Goal: Information Seeking & Learning: Learn about a topic

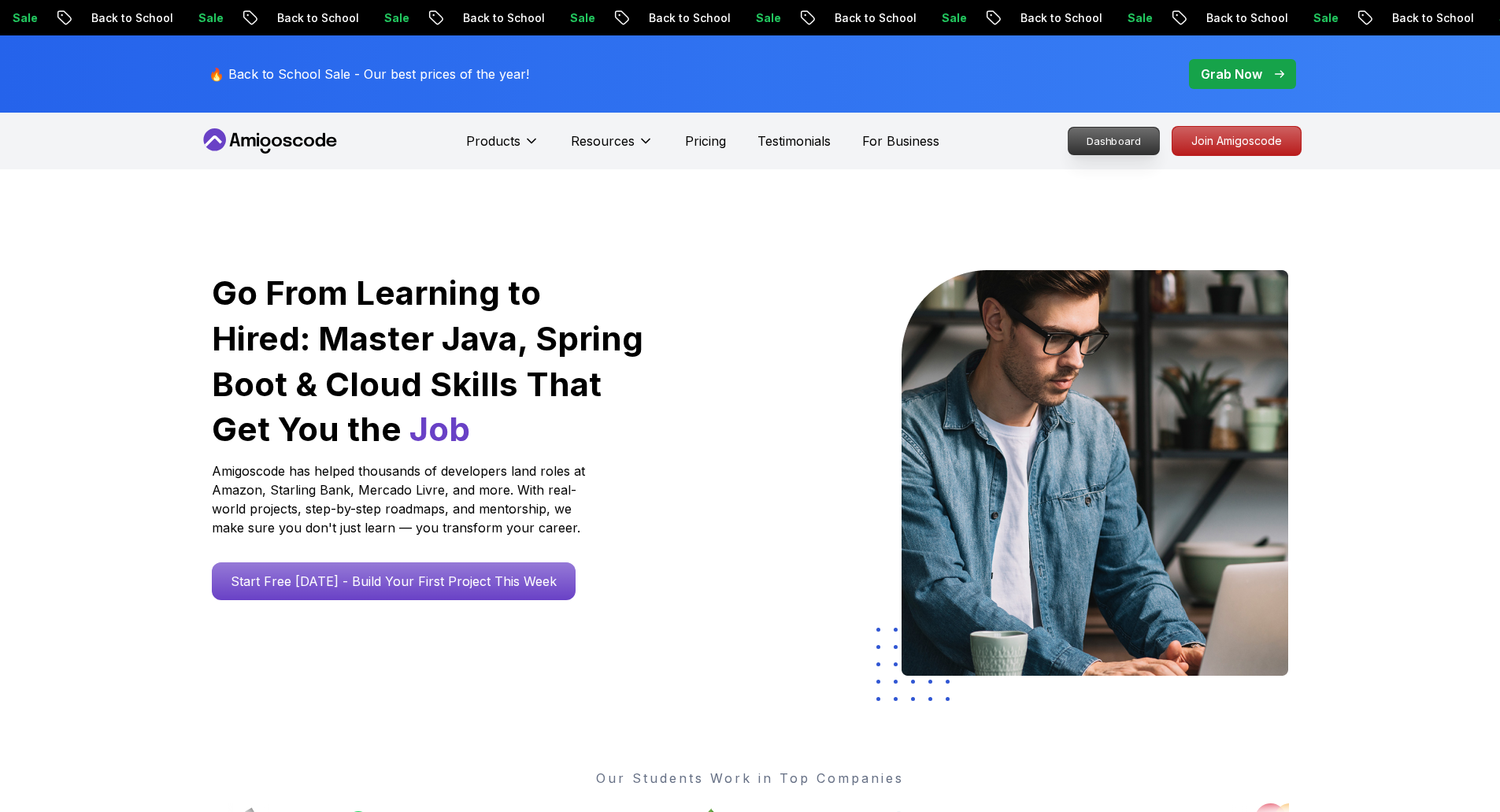
drag, startPoint x: 0, startPoint y: 0, endPoint x: 1139, endPoint y: 136, distance: 1147.1
click at [1139, 136] on p "Dashboard" at bounding box center [1114, 141] width 90 height 27
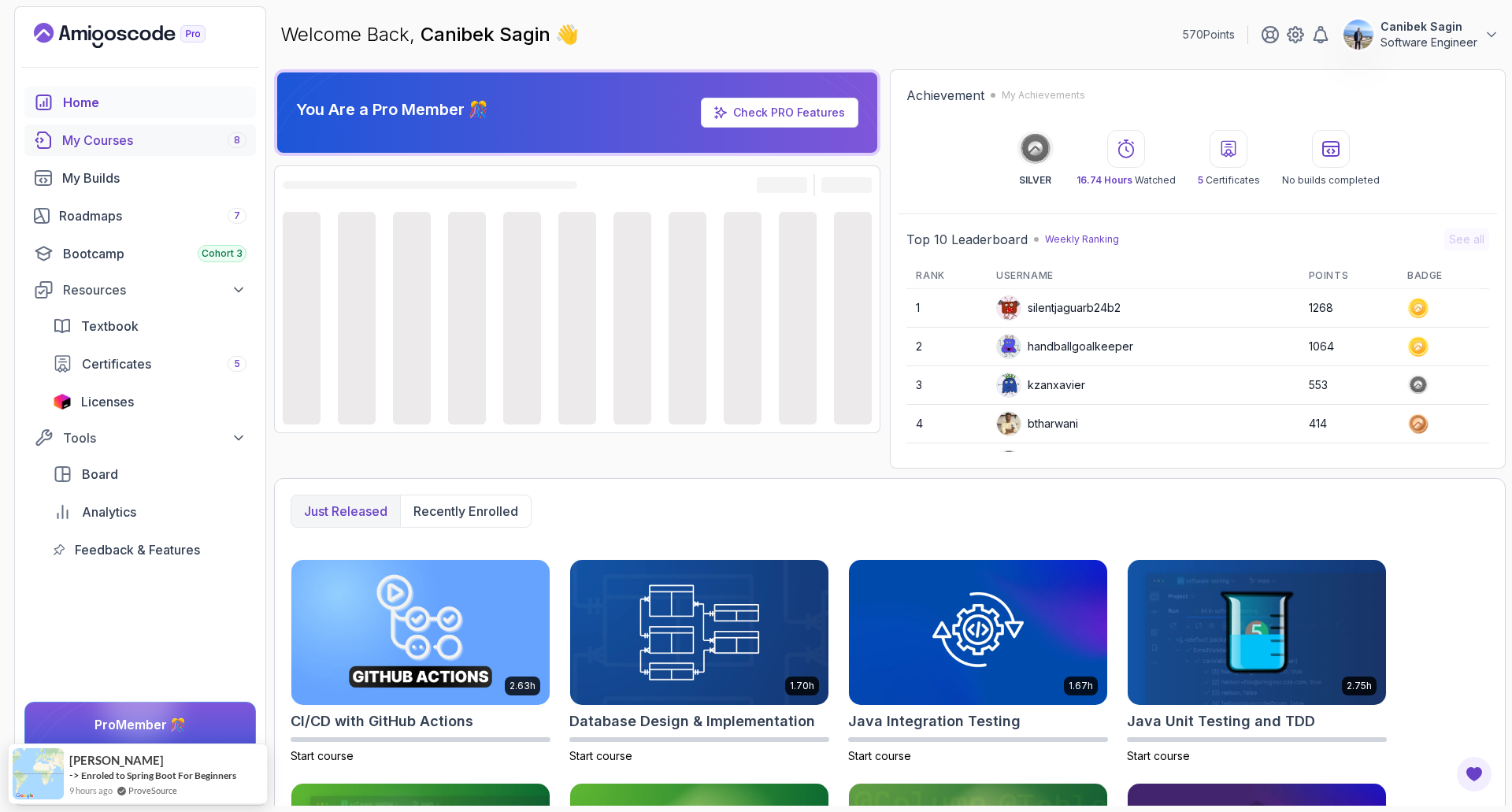
click at [169, 151] on link "My Courses 8" at bounding box center [139, 140] width 231 height 31
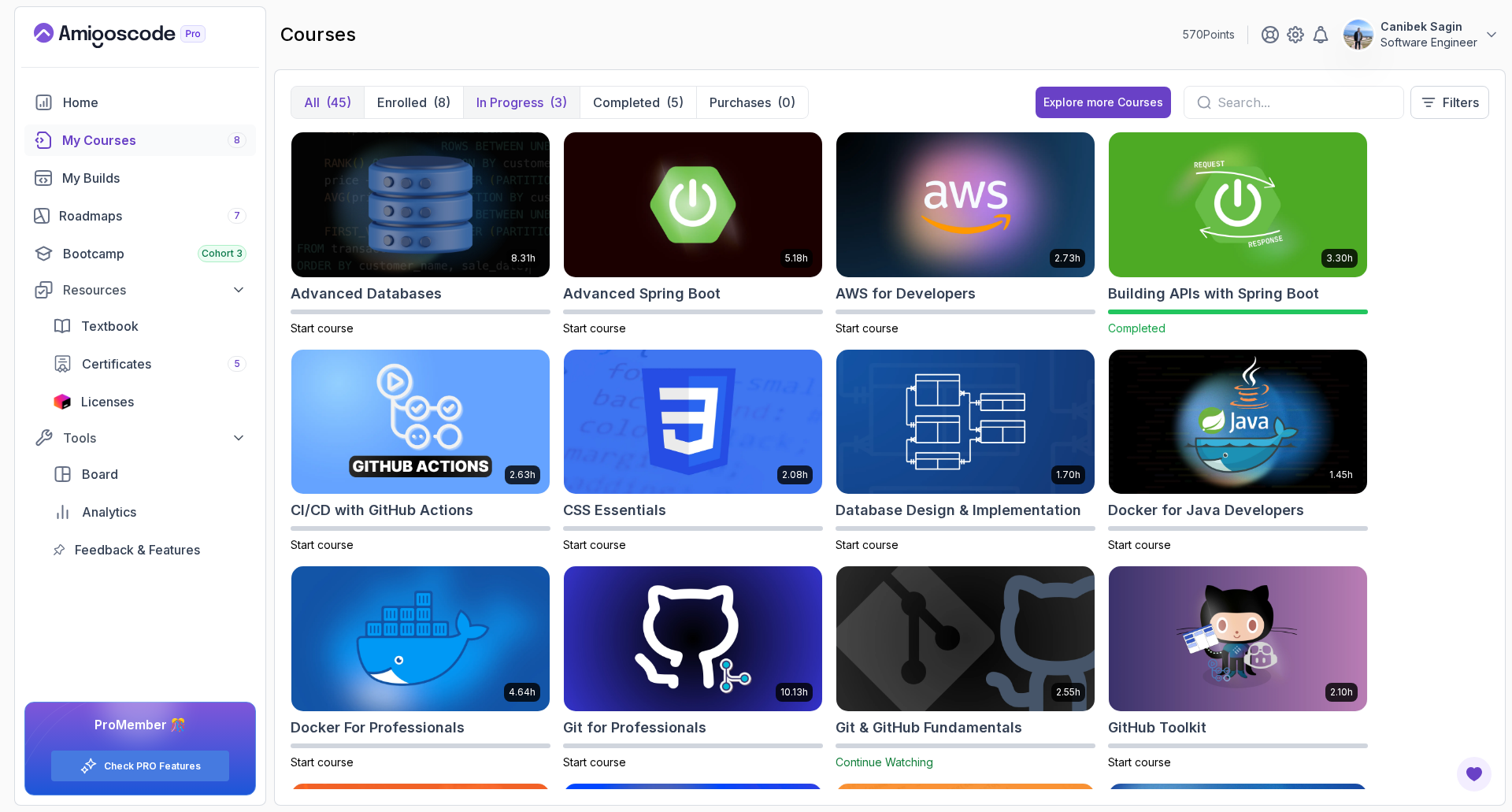
click at [514, 94] on p "In Progress" at bounding box center [510, 102] width 67 height 19
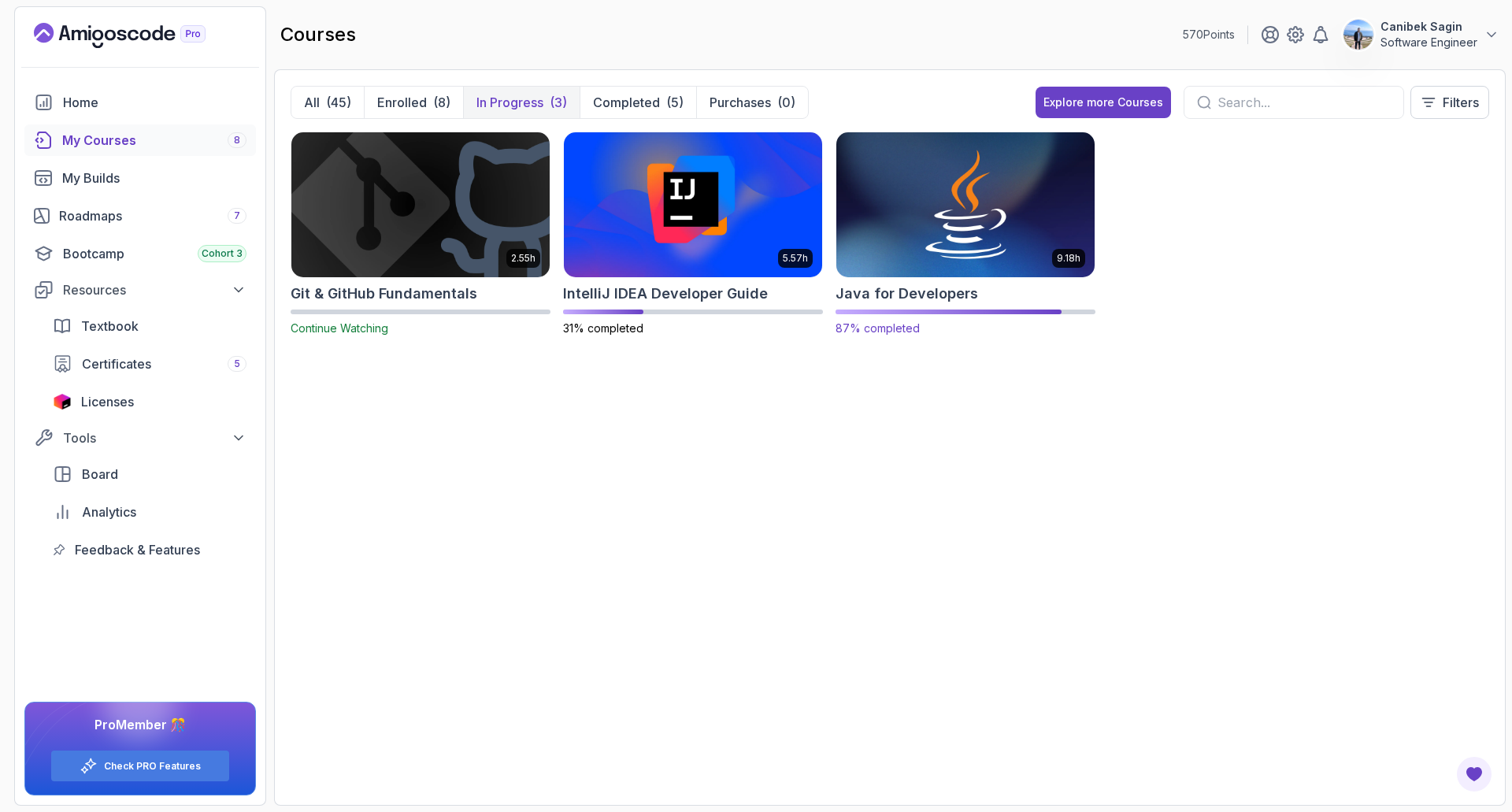
click at [911, 284] on h2 "Java for Developers" at bounding box center [906, 293] width 143 height 22
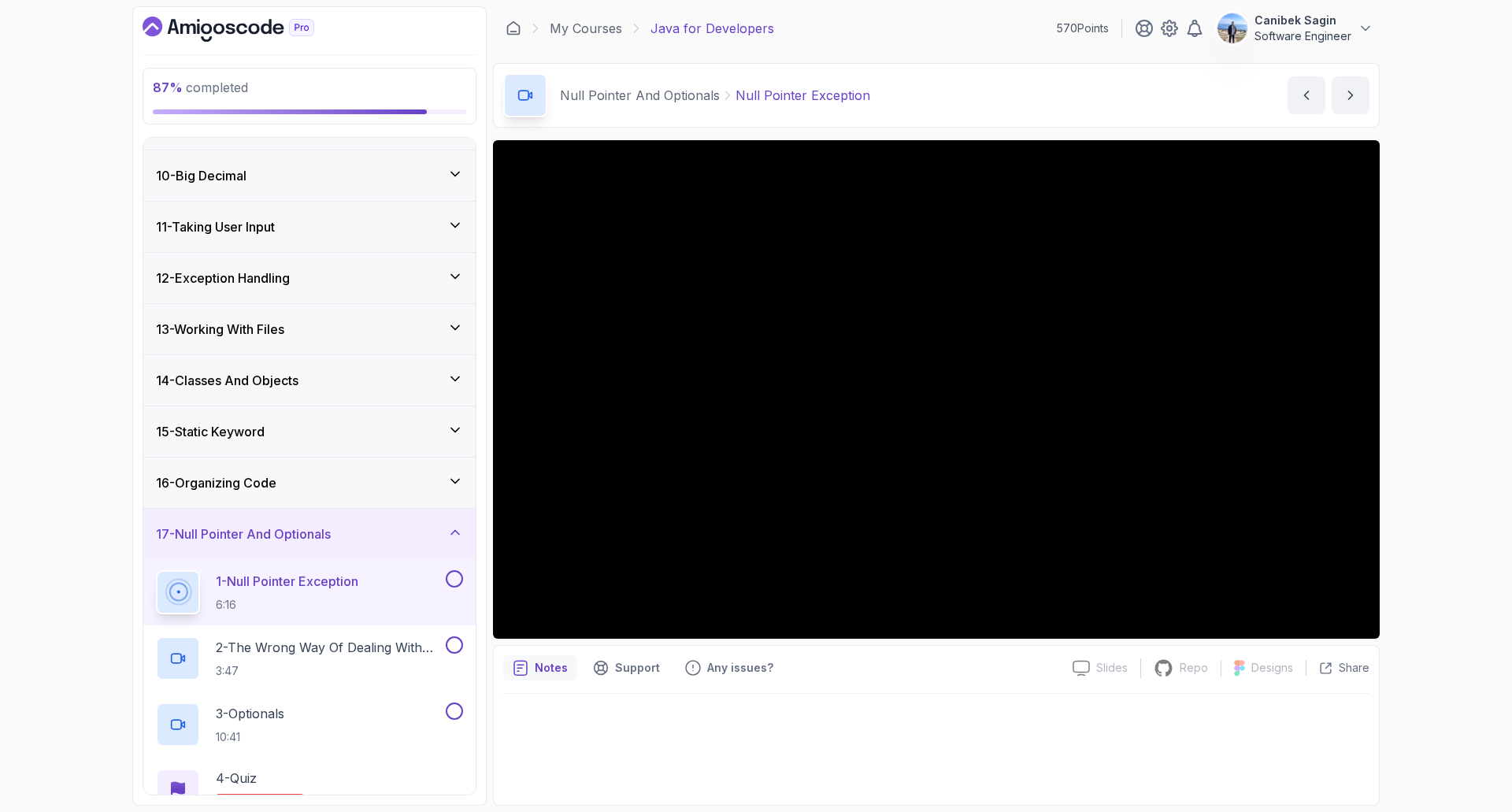
scroll to position [472, 0]
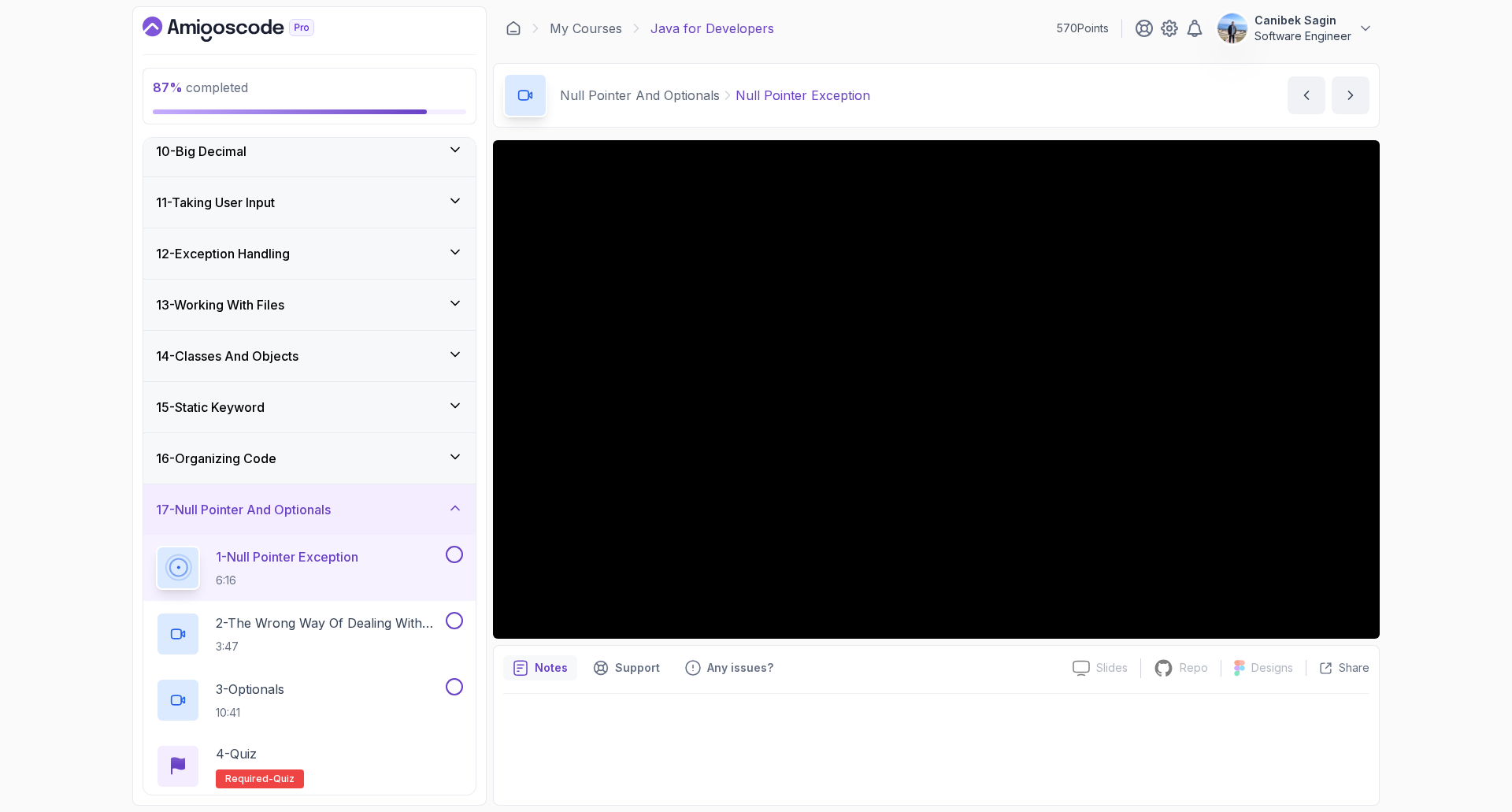
click at [288, 466] on div "16 - Organizing Code" at bounding box center [309, 458] width 307 height 19
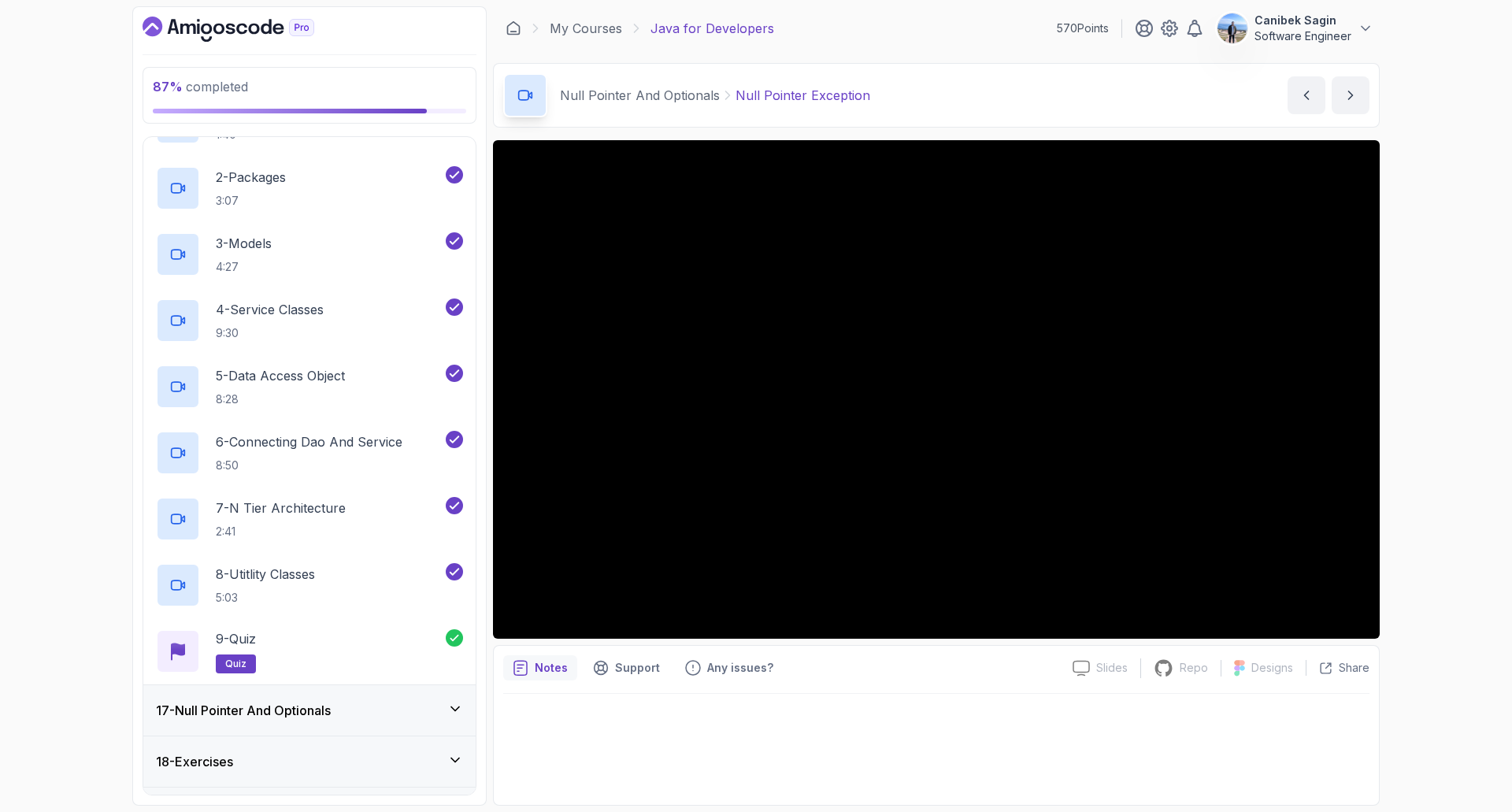
scroll to position [910, 0]
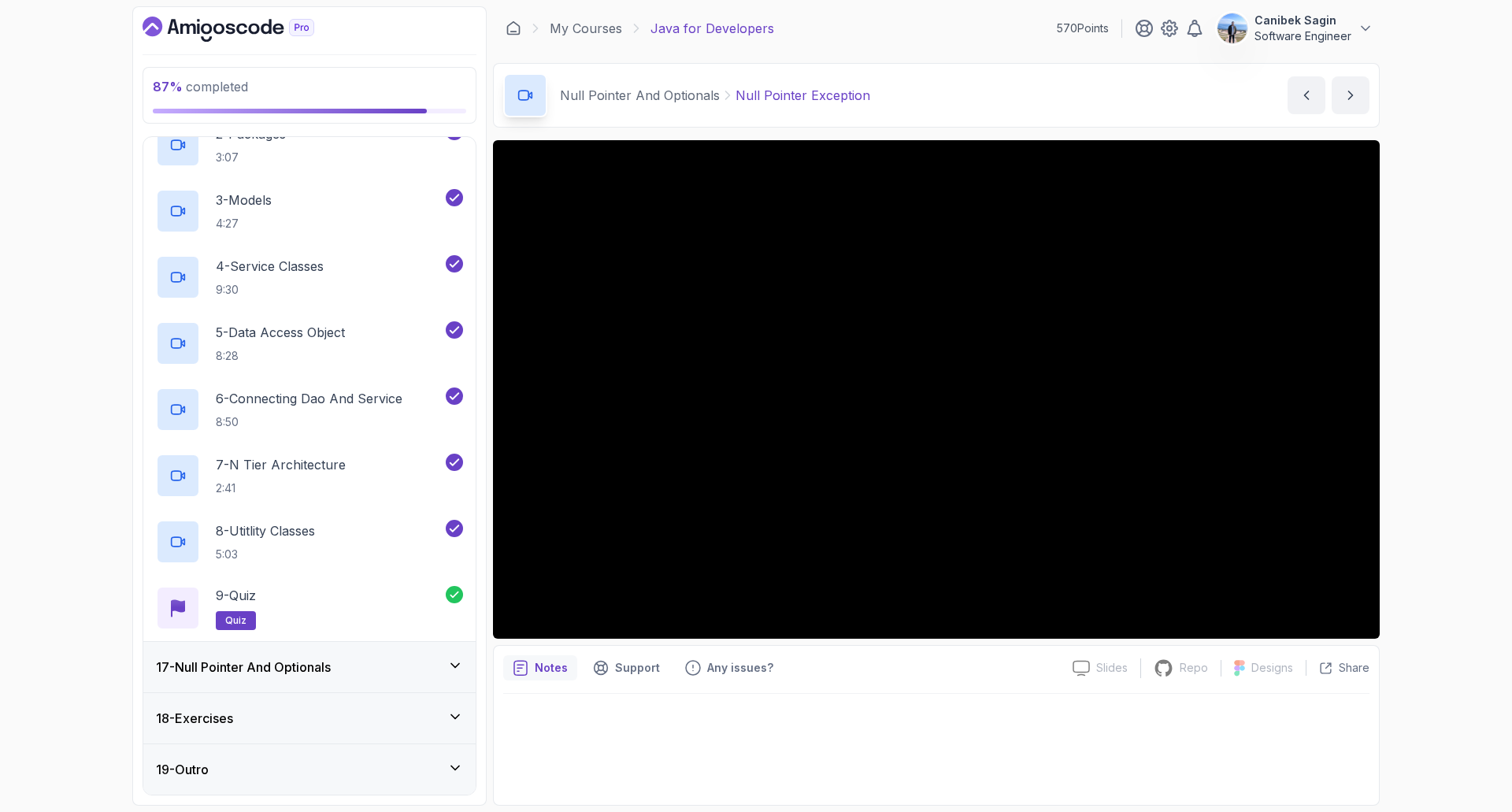
click at [311, 658] on h3 "17 - Null Pointer And Optionals" at bounding box center [243, 667] width 175 height 19
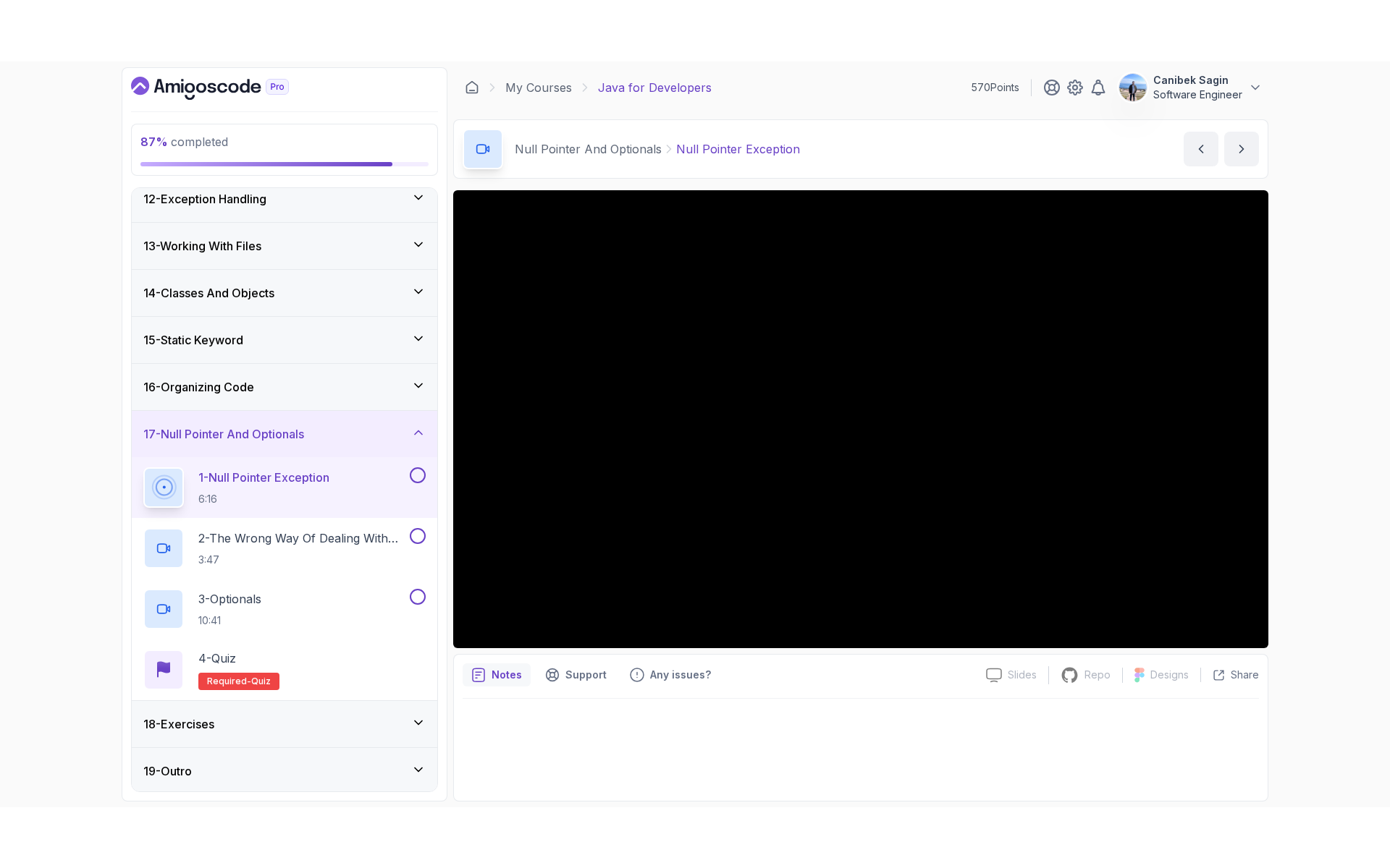
scroll to position [532, 0]
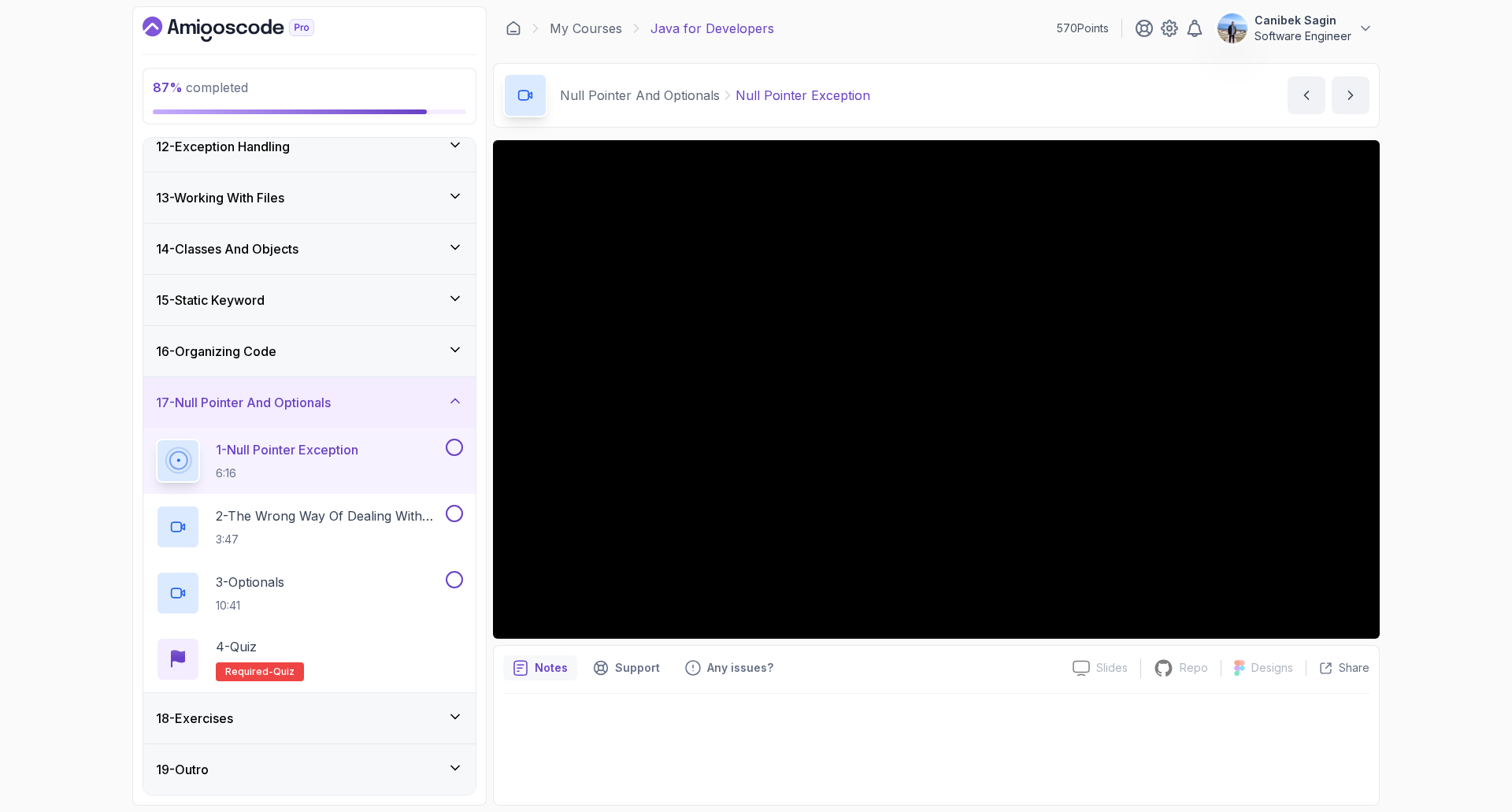
click at [1462, 550] on div "87 % completed 1 - Intro 2 - Loops 3 - If Statements 4 - Packages 5 - Access Mo…" at bounding box center [756, 406] width 1512 height 812
click at [450, 449] on button at bounding box center [454, 447] width 17 height 17
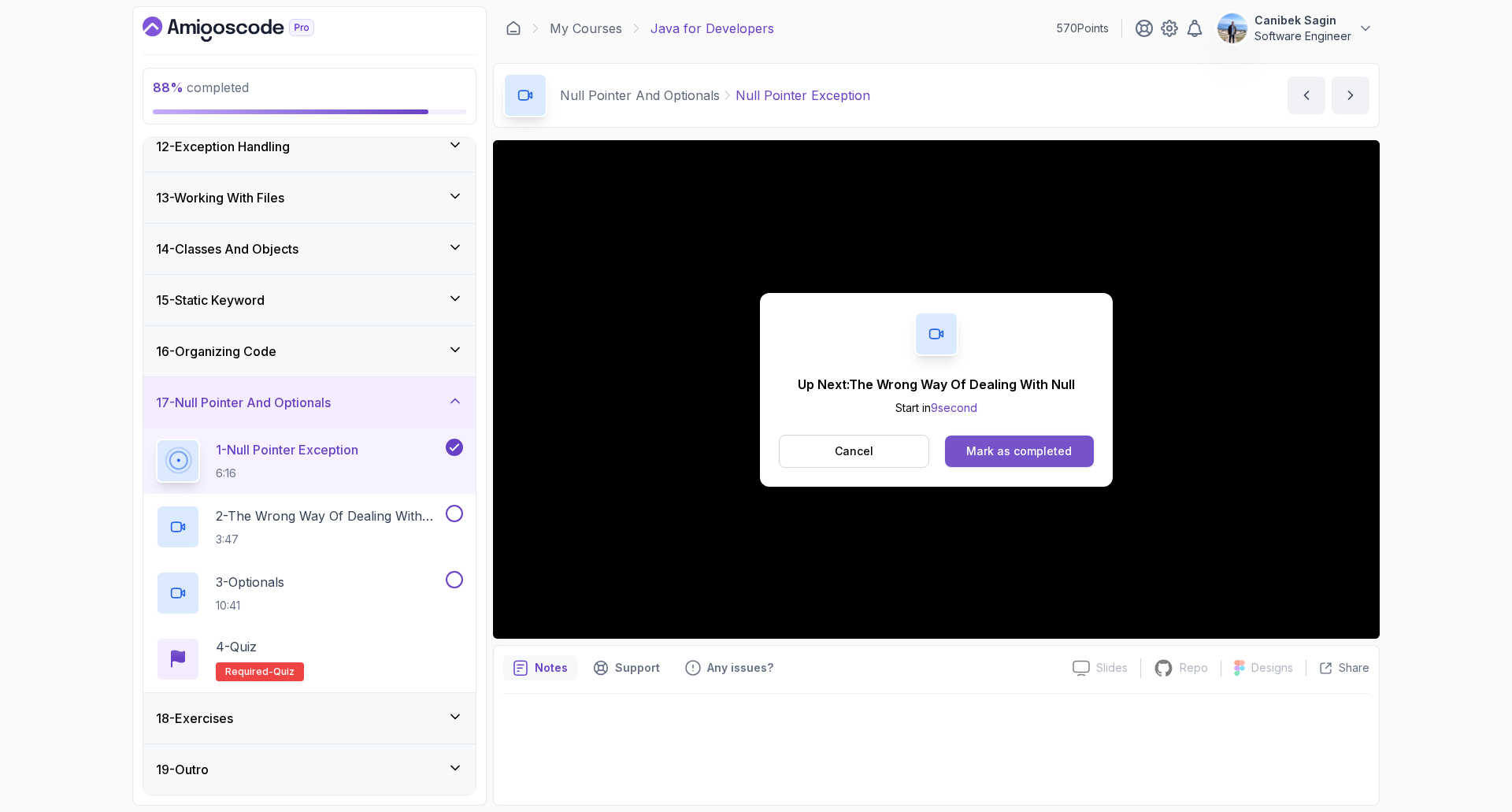
click at [1023, 450] on div "Mark as completed" at bounding box center [1018, 451] width 105 height 16
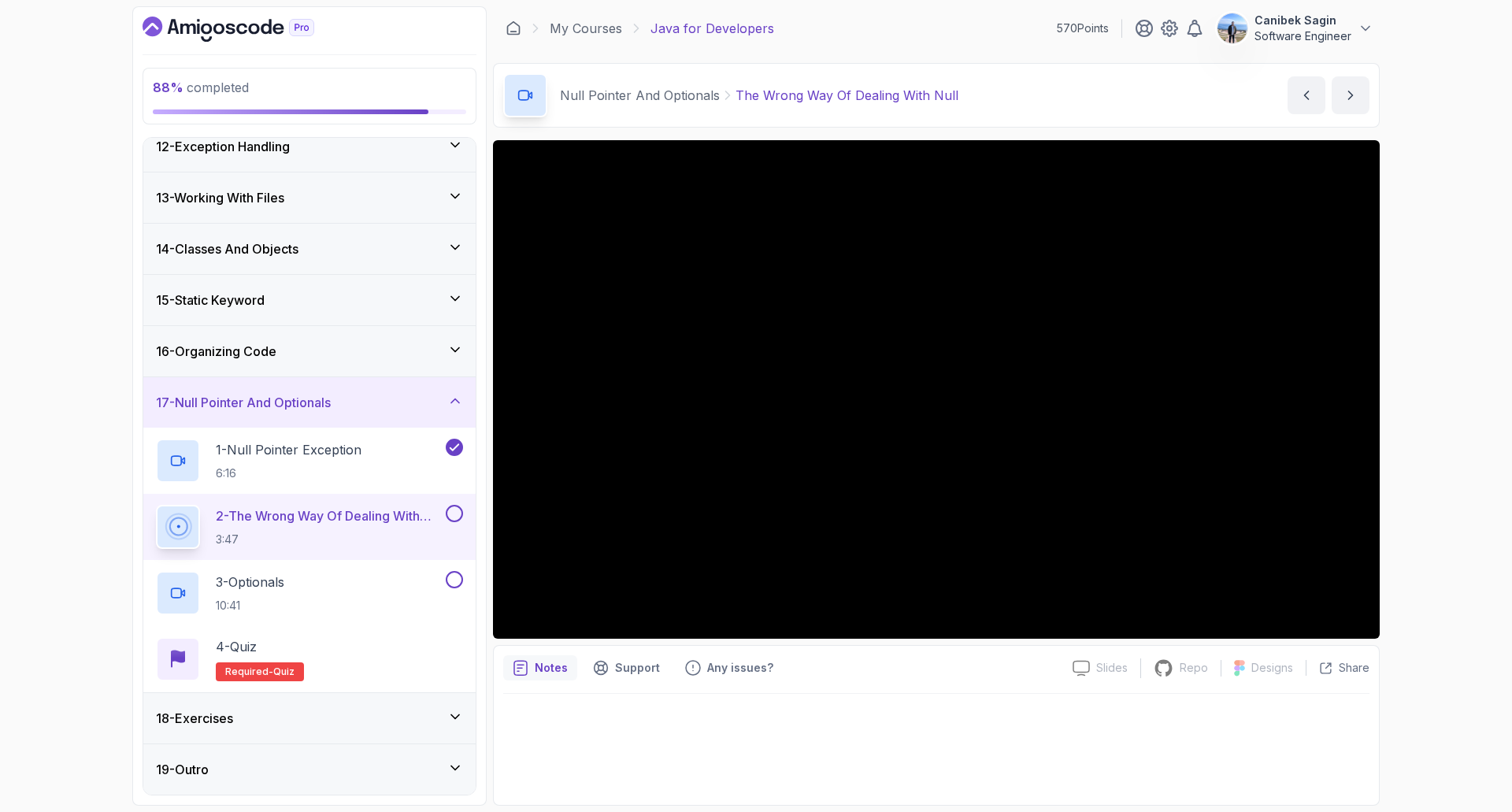
click at [1409, 513] on div "88 % completed 1 - Intro 2 - Loops 3 - If Statements 4 - Packages 5 - Access Mo…" at bounding box center [756, 406] width 1512 height 812
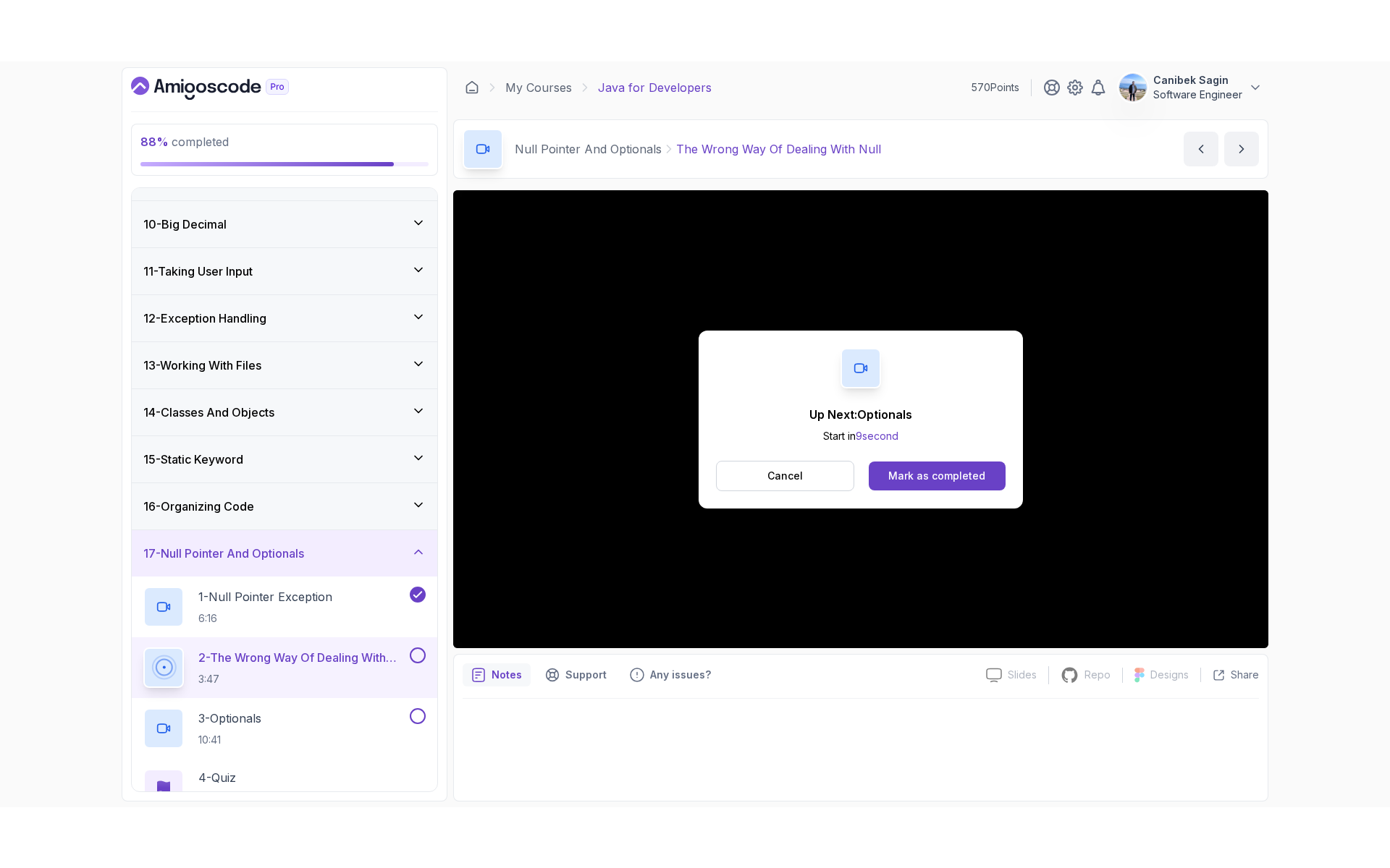
scroll to position [532, 0]
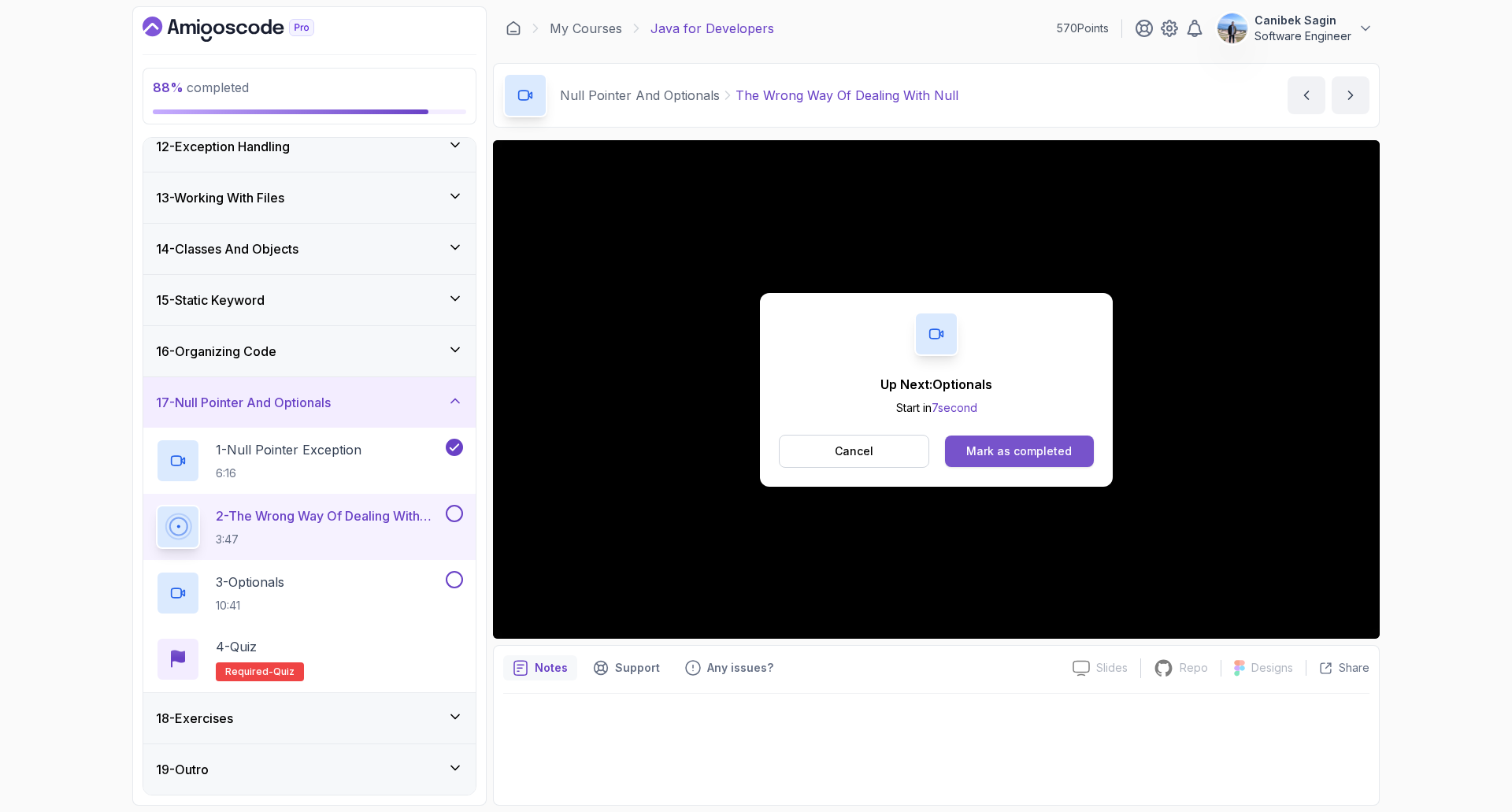
click at [1006, 449] on div "Mark as completed" at bounding box center [1018, 451] width 105 height 16
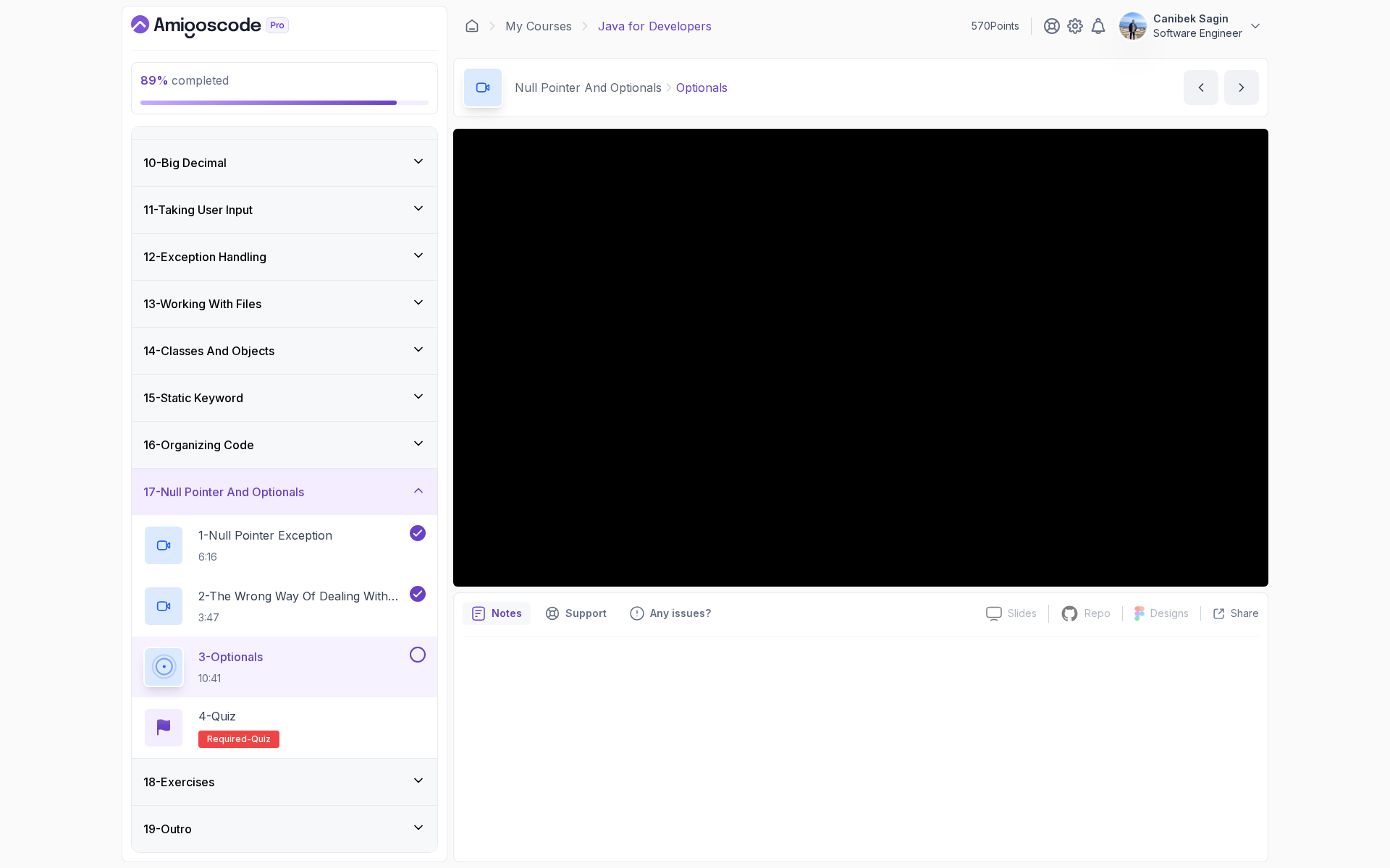
scroll to position [532, 0]
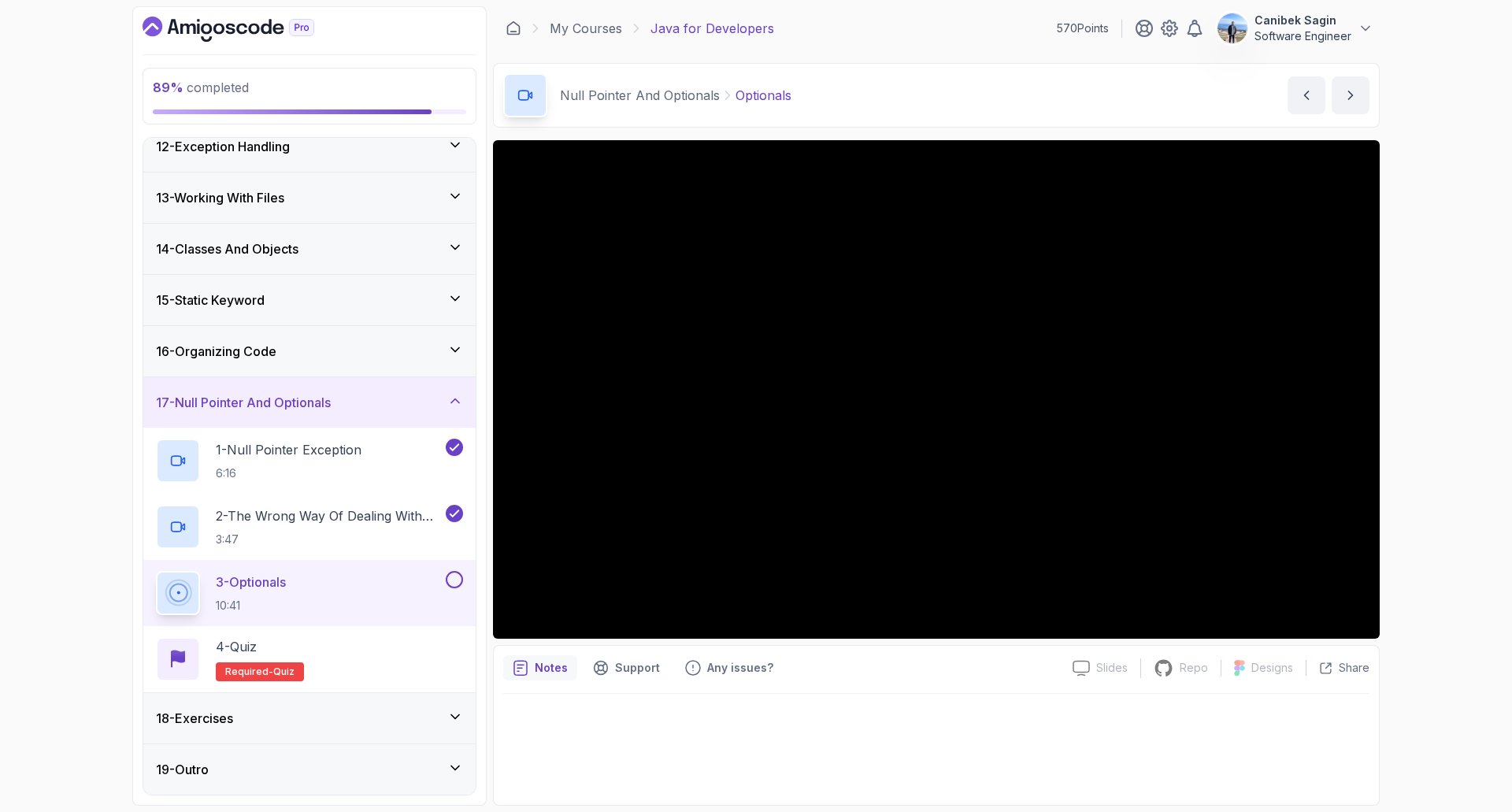
click at [1444, 493] on div "89 % completed 1 - Intro 2 - Loops 3 - If Statements 4 - Packages 5 - Access Mo…" at bounding box center [756, 406] width 1512 height 812
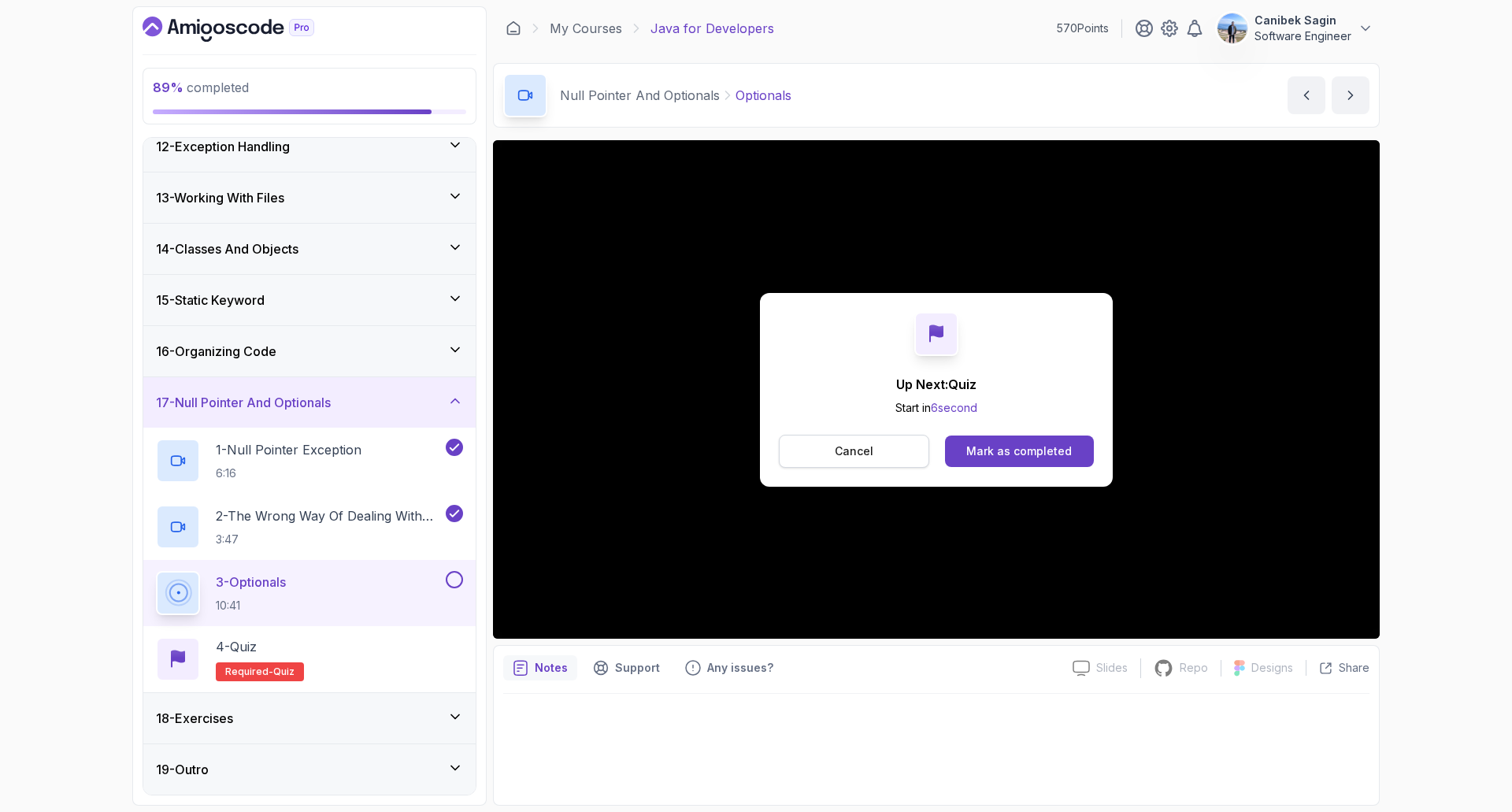
click at [838, 442] on button "Cancel" at bounding box center [854, 452] width 151 height 33
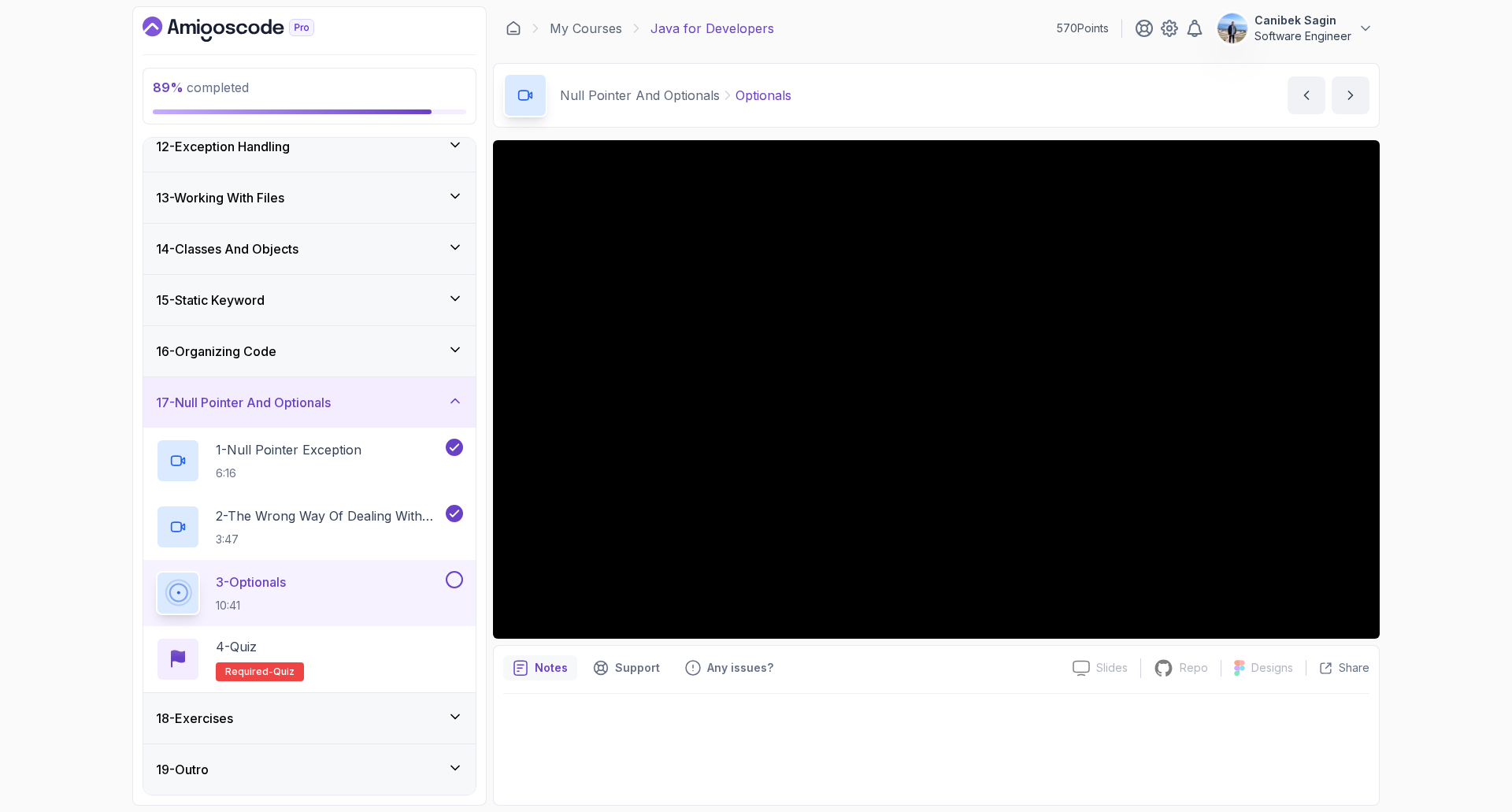
click at [358, 580] on div "3 - Optionals 10:41" at bounding box center [299, 592] width 287 height 44
click at [444, 578] on div at bounding box center [452, 579] width 21 height 17
click at [453, 580] on button at bounding box center [454, 579] width 17 height 17
click at [453, 580] on icon at bounding box center [455, 580] width 8 height 7
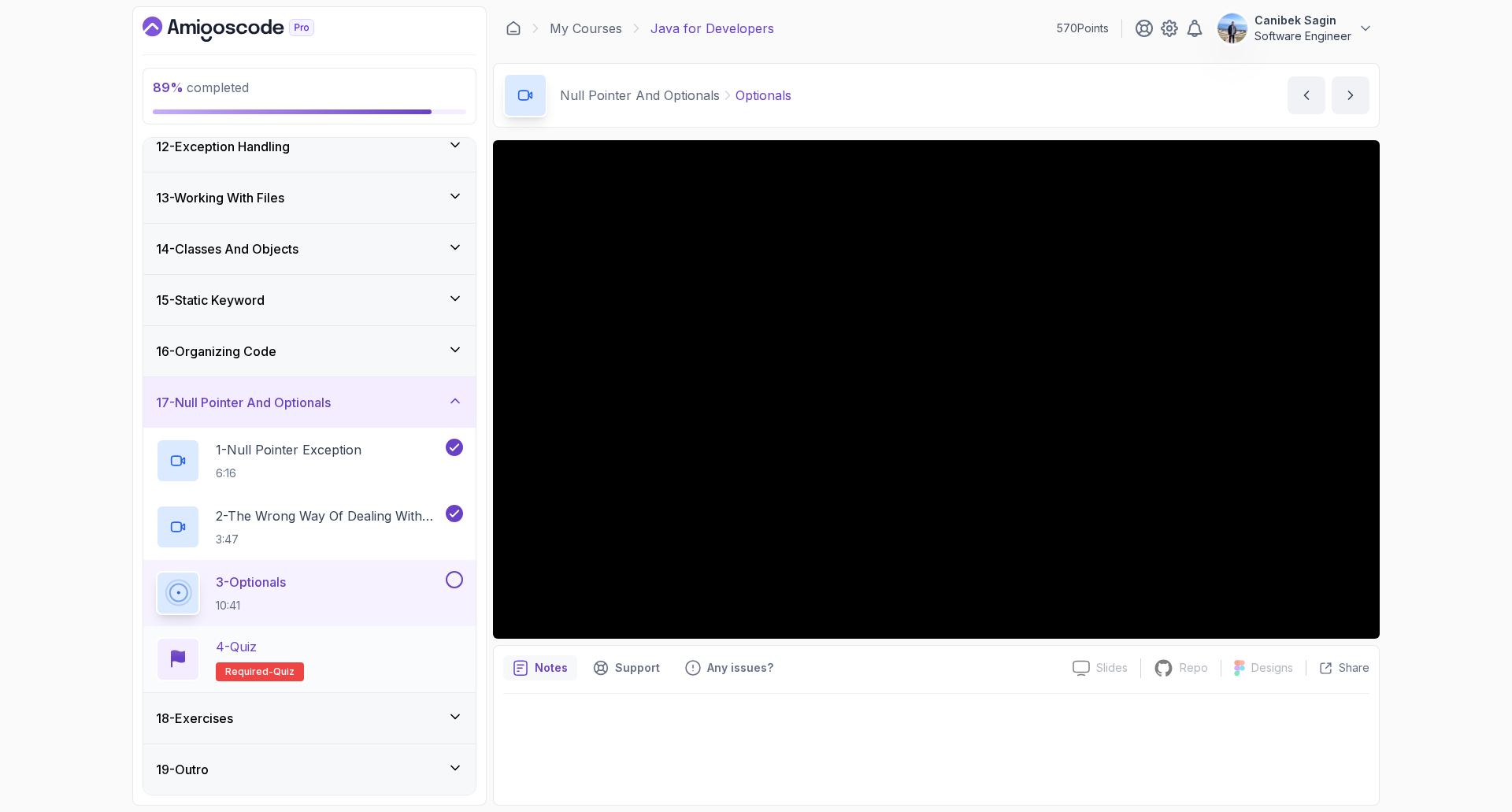
click at [416, 659] on div "4 - Quiz Required- quiz" at bounding box center [309, 659] width 307 height 44
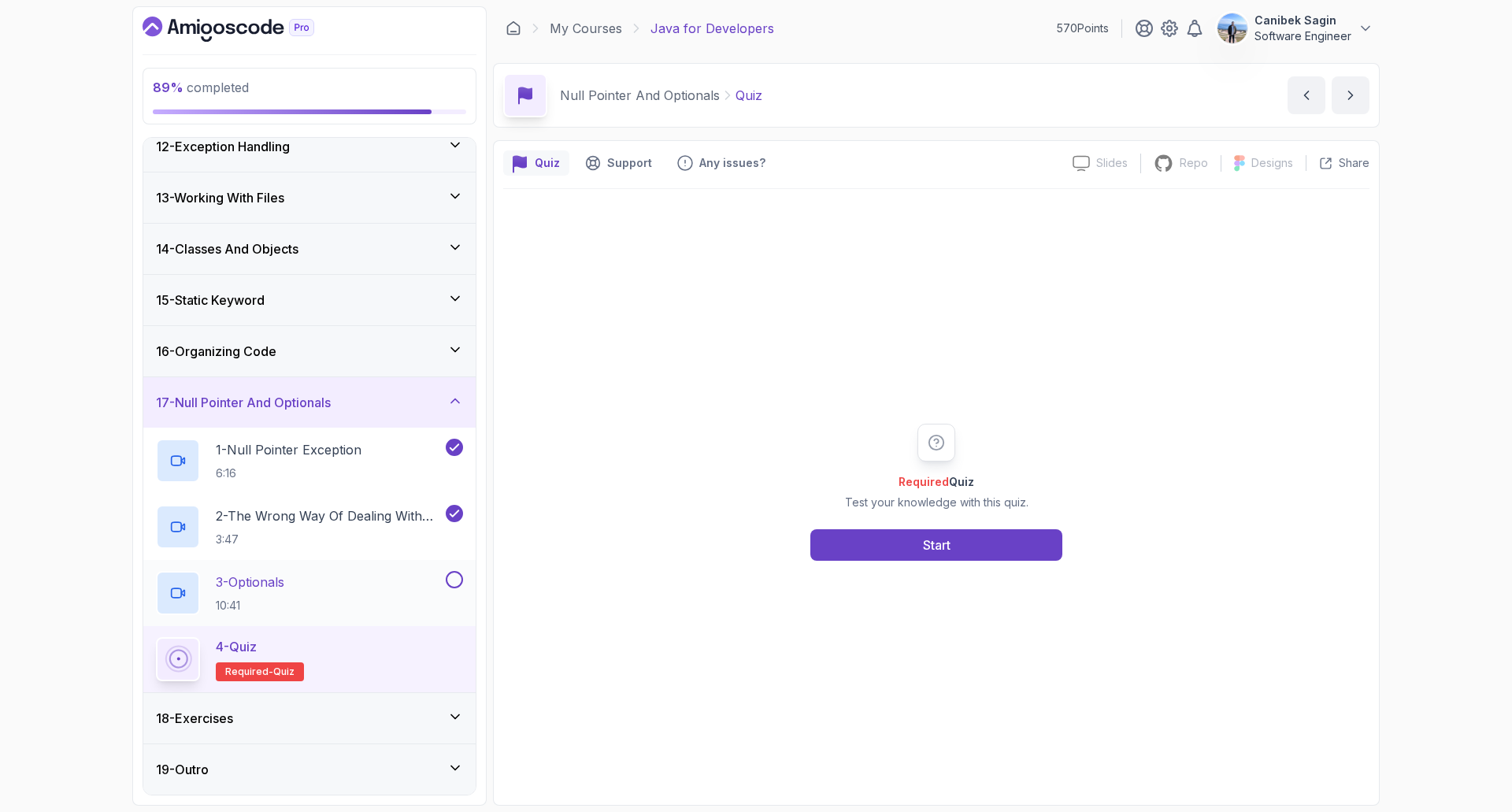
click at [453, 586] on button at bounding box center [454, 579] width 17 height 17
click at [896, 550] on button "Start" at bounding box center [936, 545] width 252 height 31
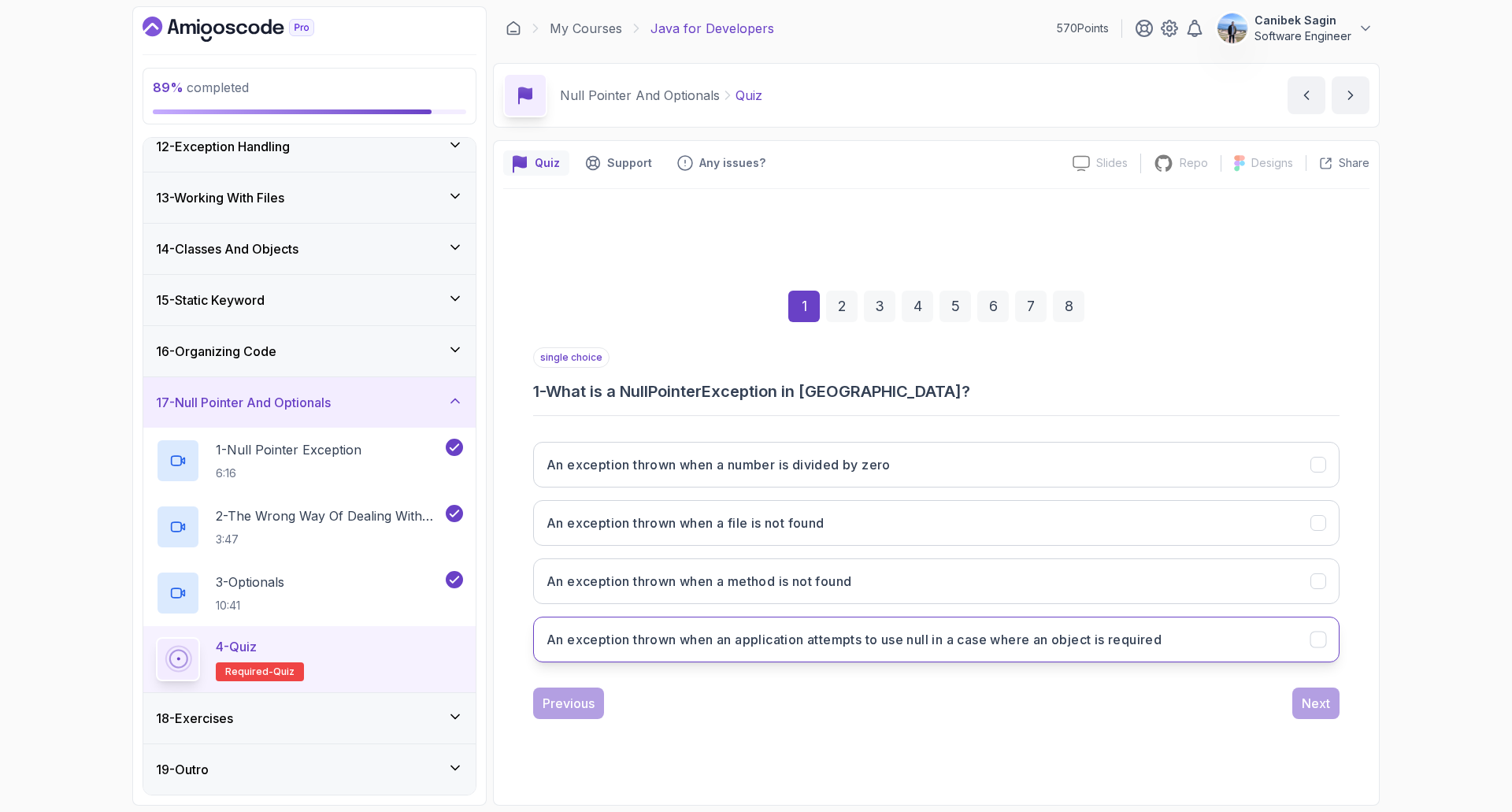
click at [799, 645] on h3 "An exception thrown when an application attempts to use null in a case where an…" at bounding box center [854, 639] width 615 height 19
click at [1300, 701] on button "Next" at bounding box center [1316, 703] width 47 height 31
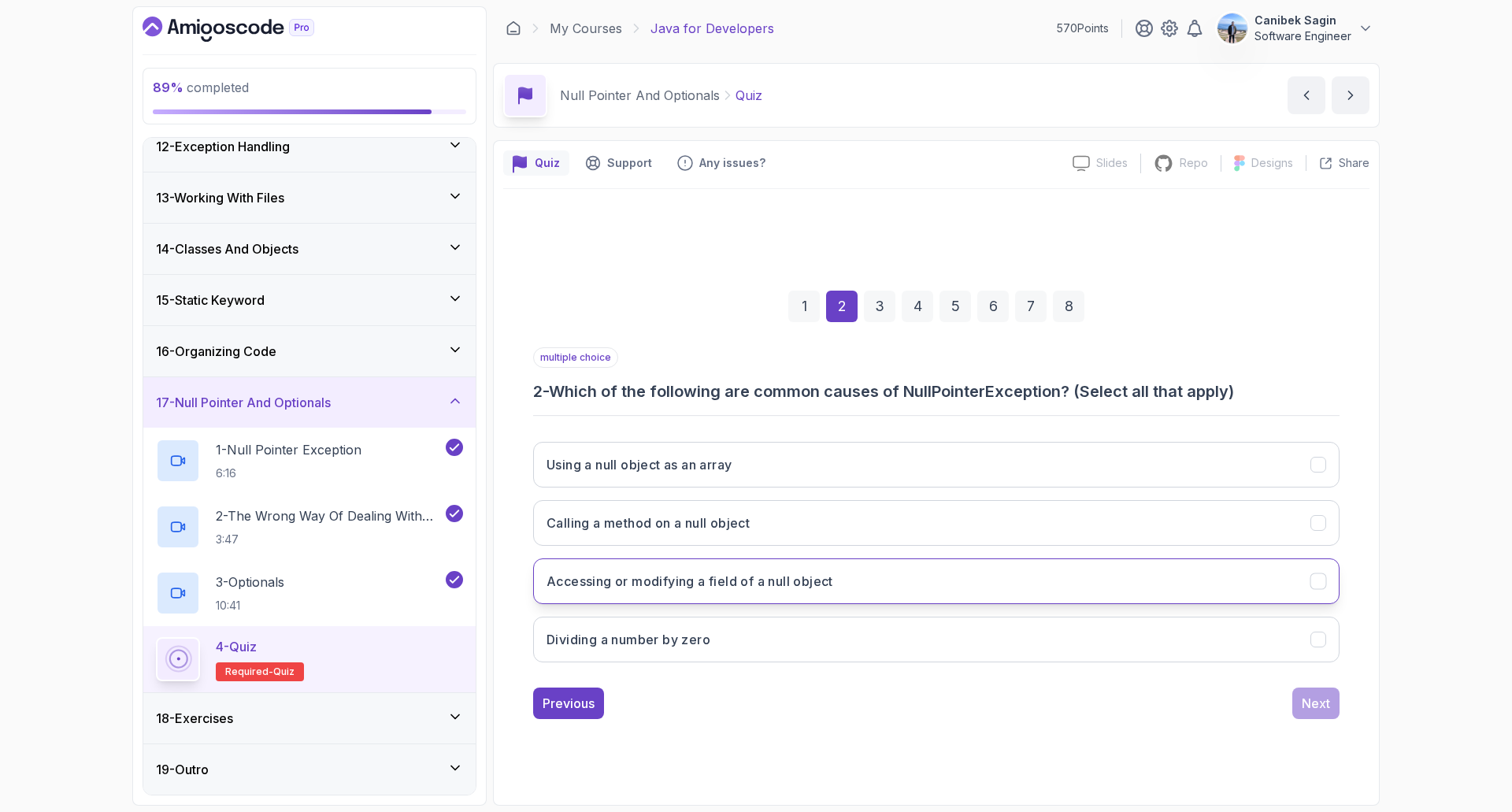
click at [709, 585] on h3 "Accessing or modifying a field of a null object" at bounding box center [690, 581] width 287 height 19
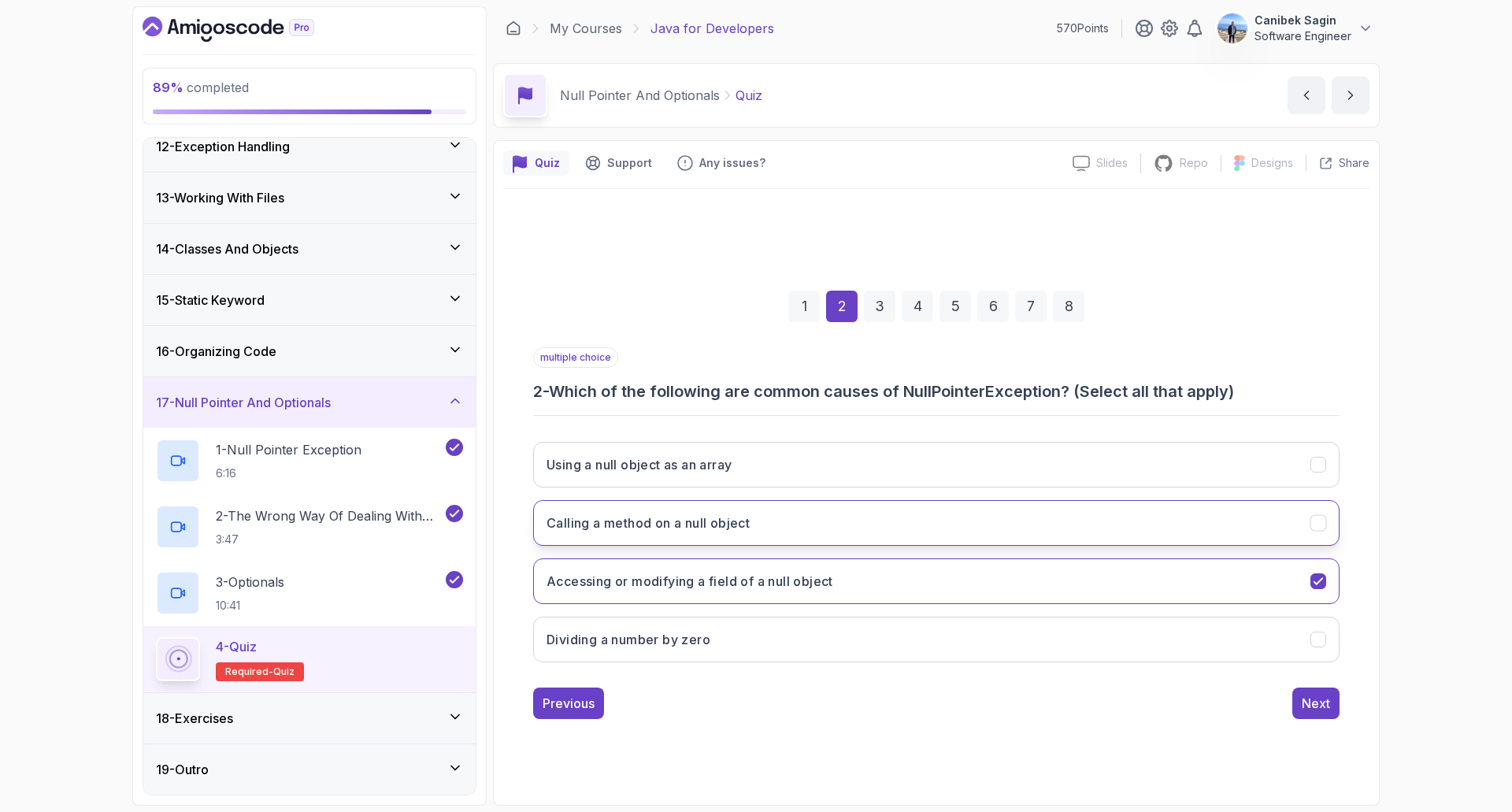
click at [696, 529] on h3 "Calling a method on a null object" at bounding box center [648, 523] width 203 height 19
click at [714, 467] on h3 "Using a null object as an array" at bounding box center [639, 464] width 185 height 19
click at [1312, 712] on div "Next" at bounding box center [1316, 703] width 28 height 19
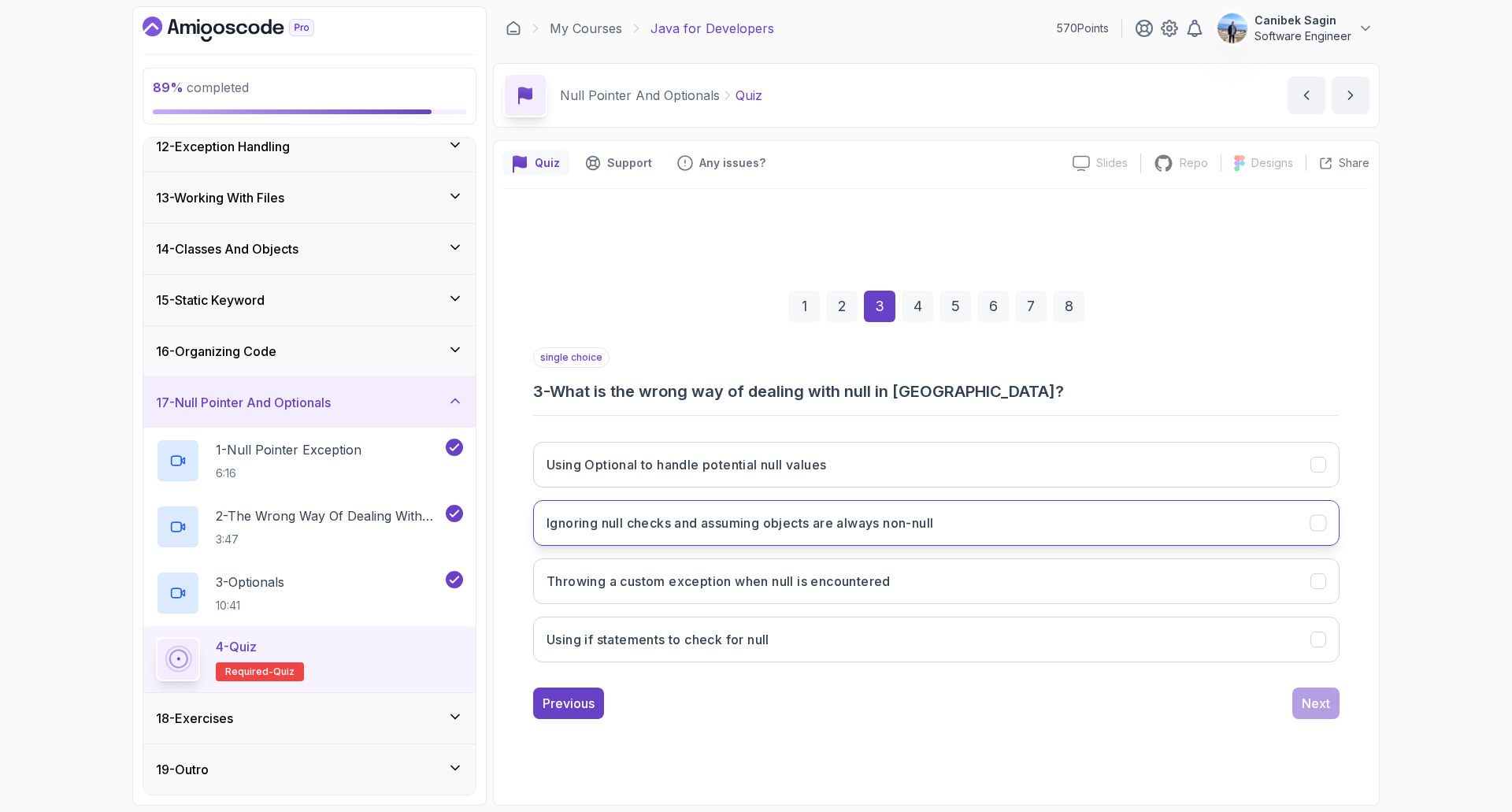
click at [814, 527] on h3 "Ignoring null checks and assuming objects are always non-null" at bounding box center [740, 523] width 387 height 19
click at [1316, 706] on div "Next" at bounding box center [1316, 703] width 28 height 19
click at [819, 522] on h3 "To provide a container that may or may not contain a non-null value" at bounding box center [756, 523] width 419 height 19
click at [1319, 700] on div "Next" at bounding box center [1316, 703] width 28 height 19
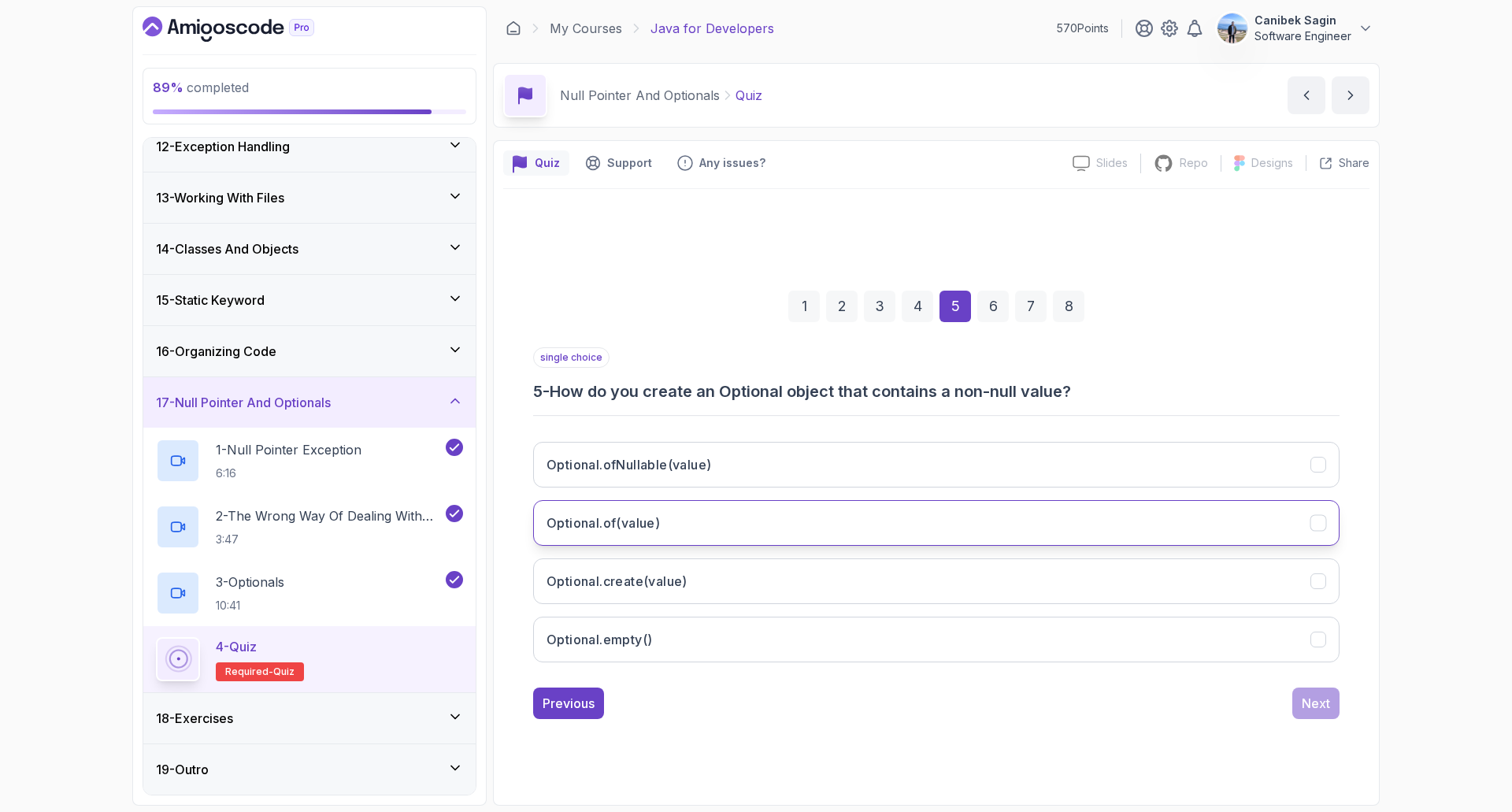
click at [791, 515] on button "Optional.of(value)" at bounding box center [935, 522] width 806 height 46
click at [1315, 698] on div "Next" at bounding box center [1316, 703] width 28 height 19
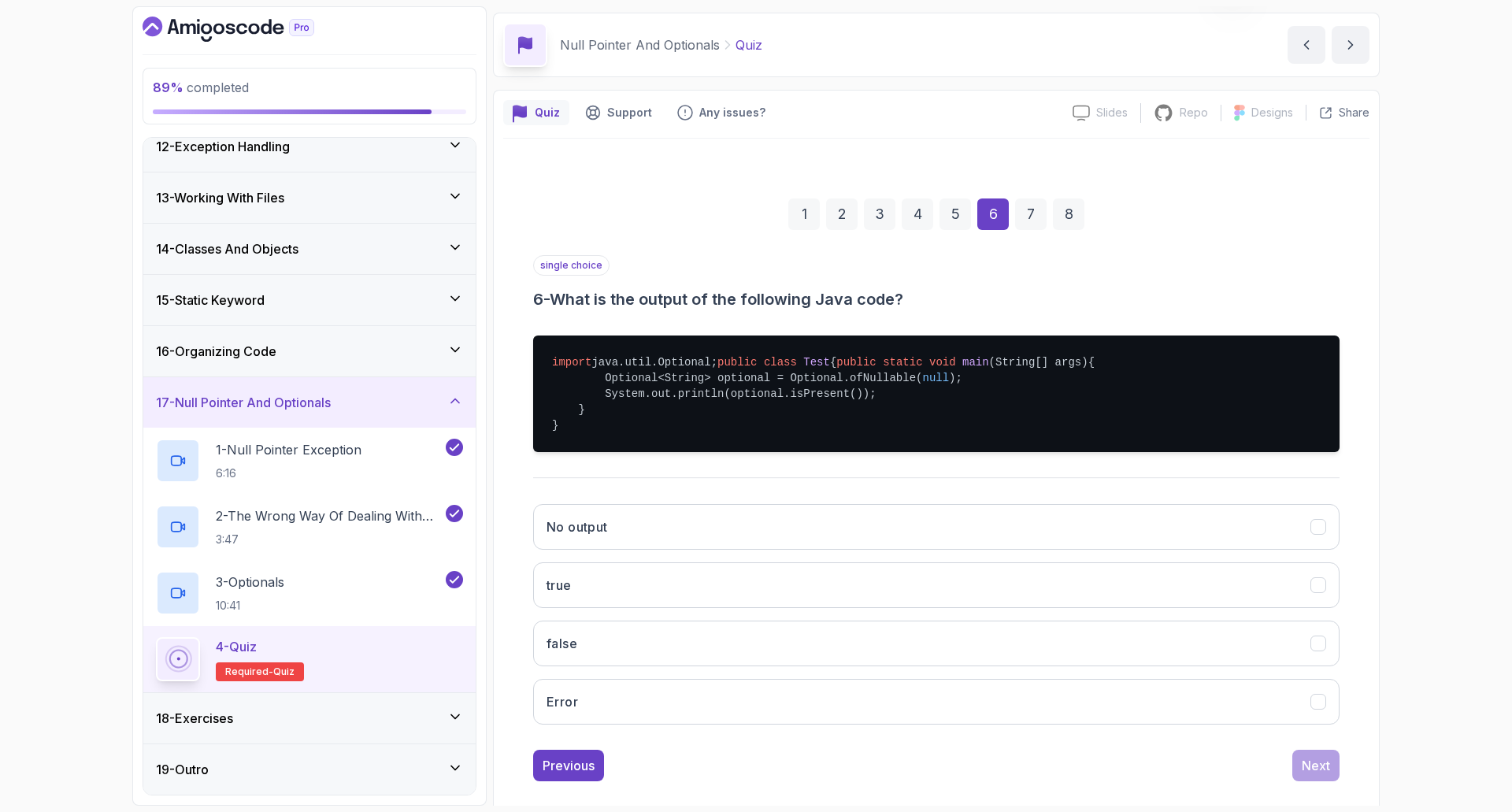
scroll to position [79, 0]
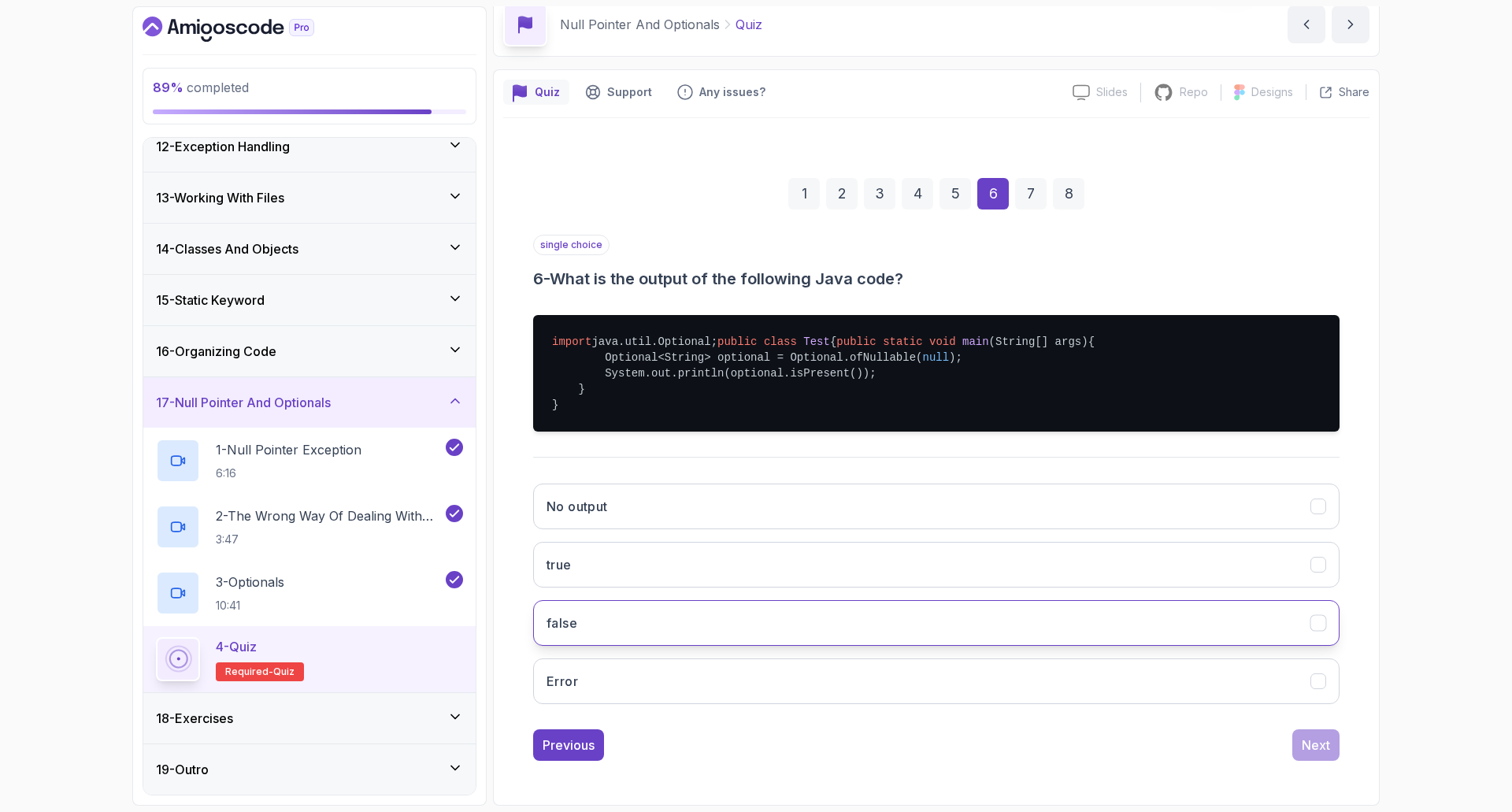
click at [1130, 636] on button "false" at bounding box center [935, 622] width 806 height 46
click at [1324, 754] on div "Next" at bounding box center [1316, 745] width 28 height 19
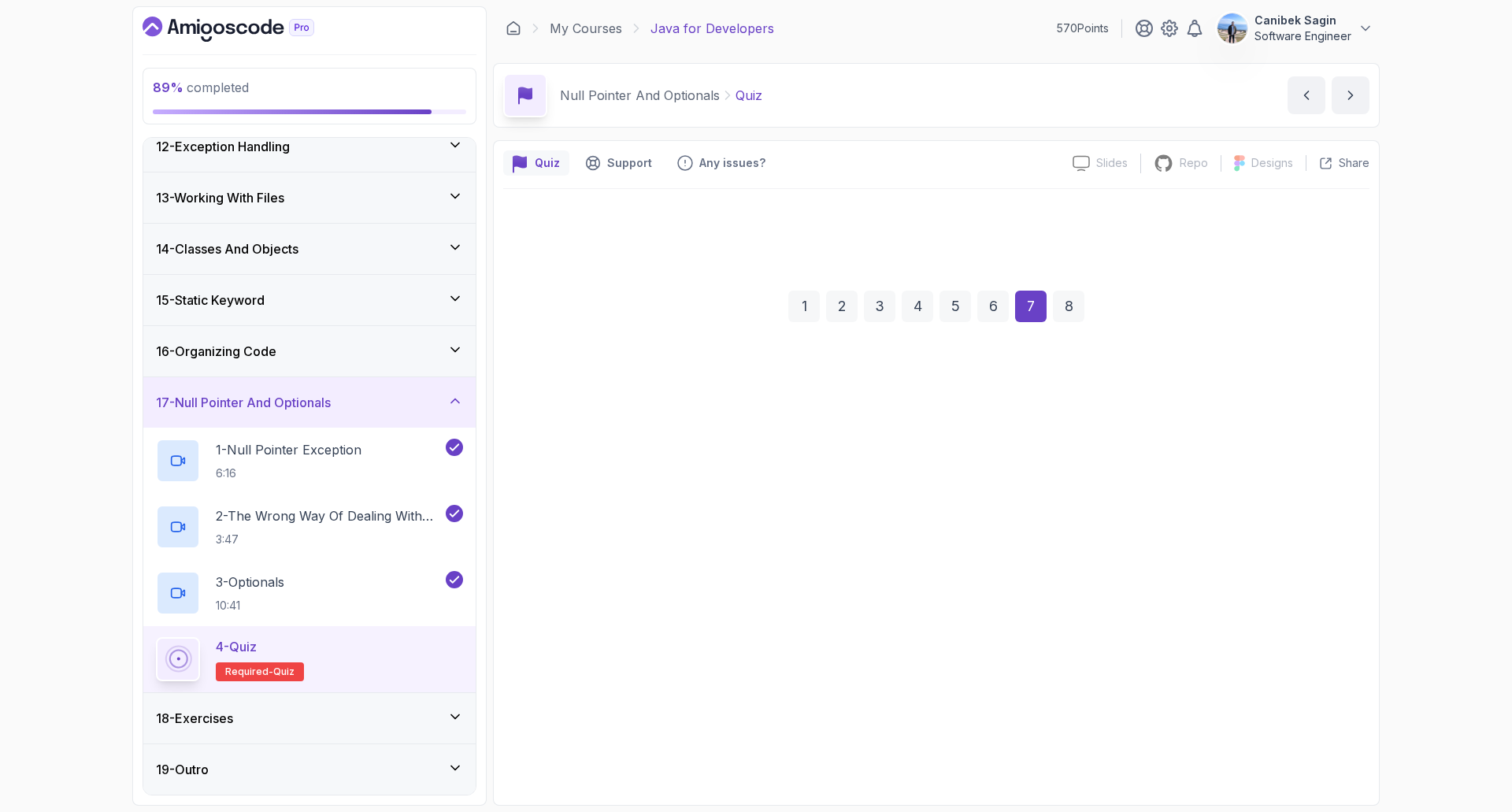
scroll to position [0, 0]
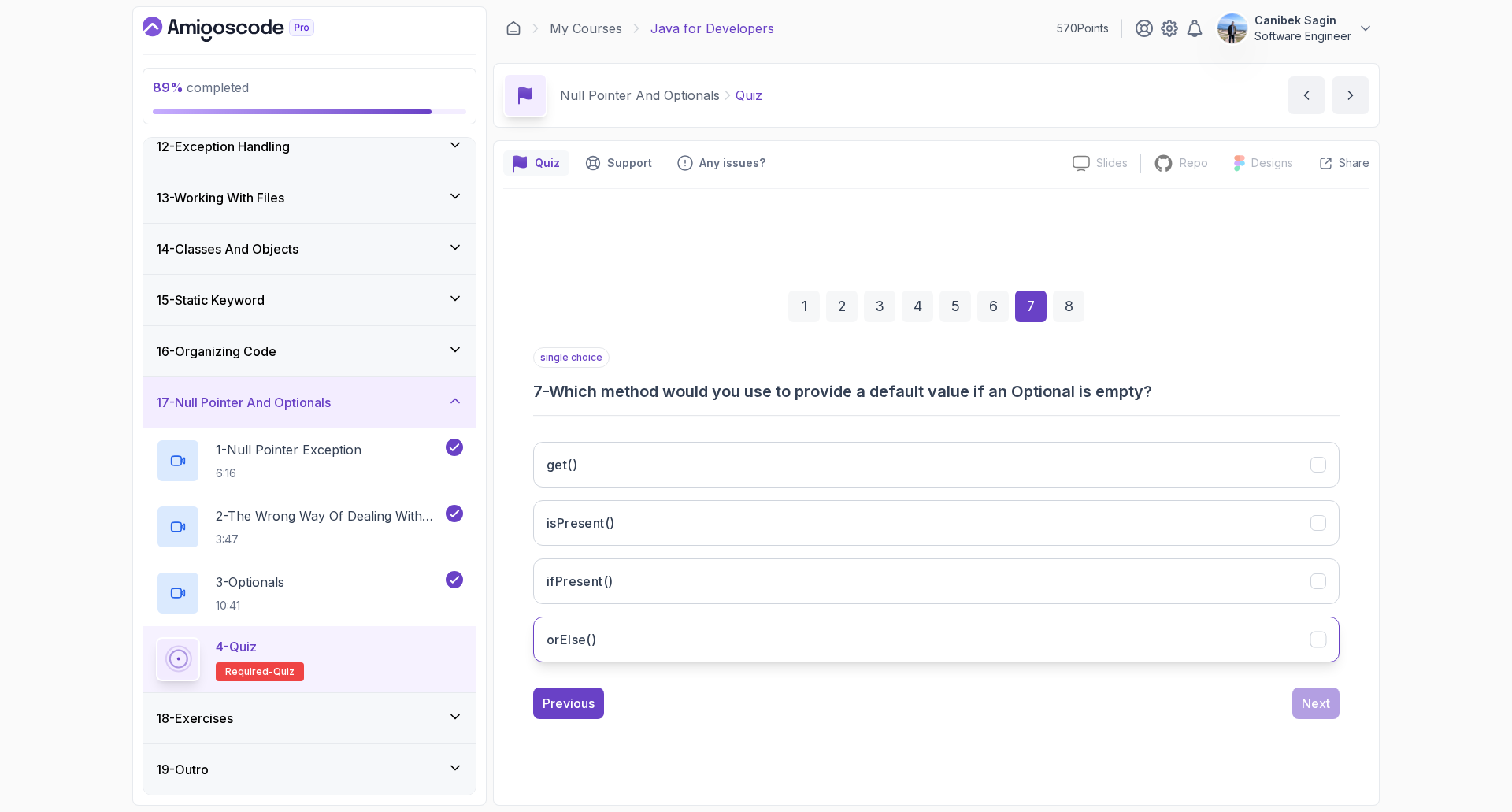
click at [644, 637] on button "orElse()" at bounding box center [935, 639] width 806 height 46
click at [1325, 698] on div "Next" at bounding box center [1316, 703] width 28 height 19
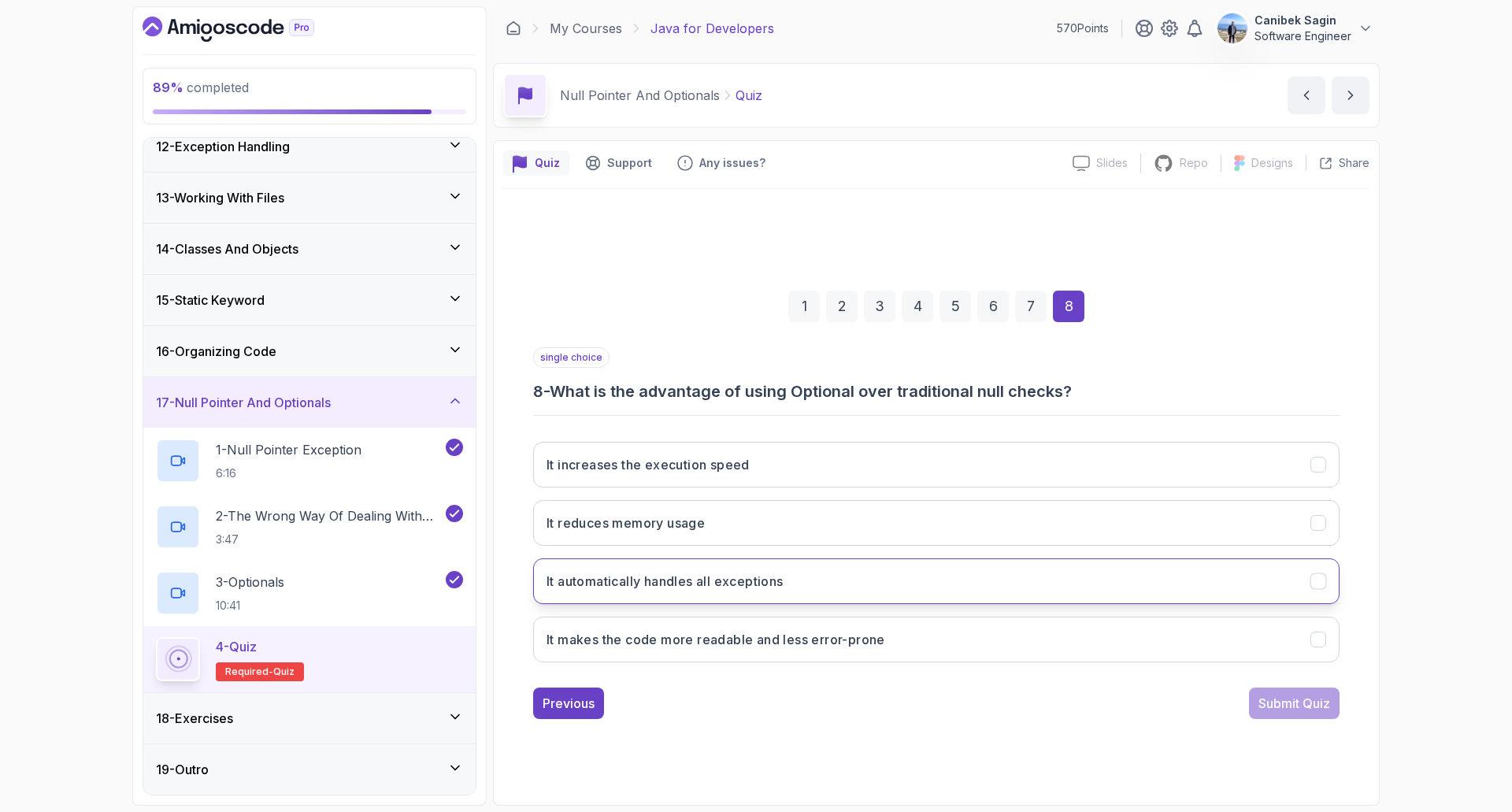
click at [989, 574] on button "It automatically handles all exceptions" at bounding box center [935, 581] width 806 height 46
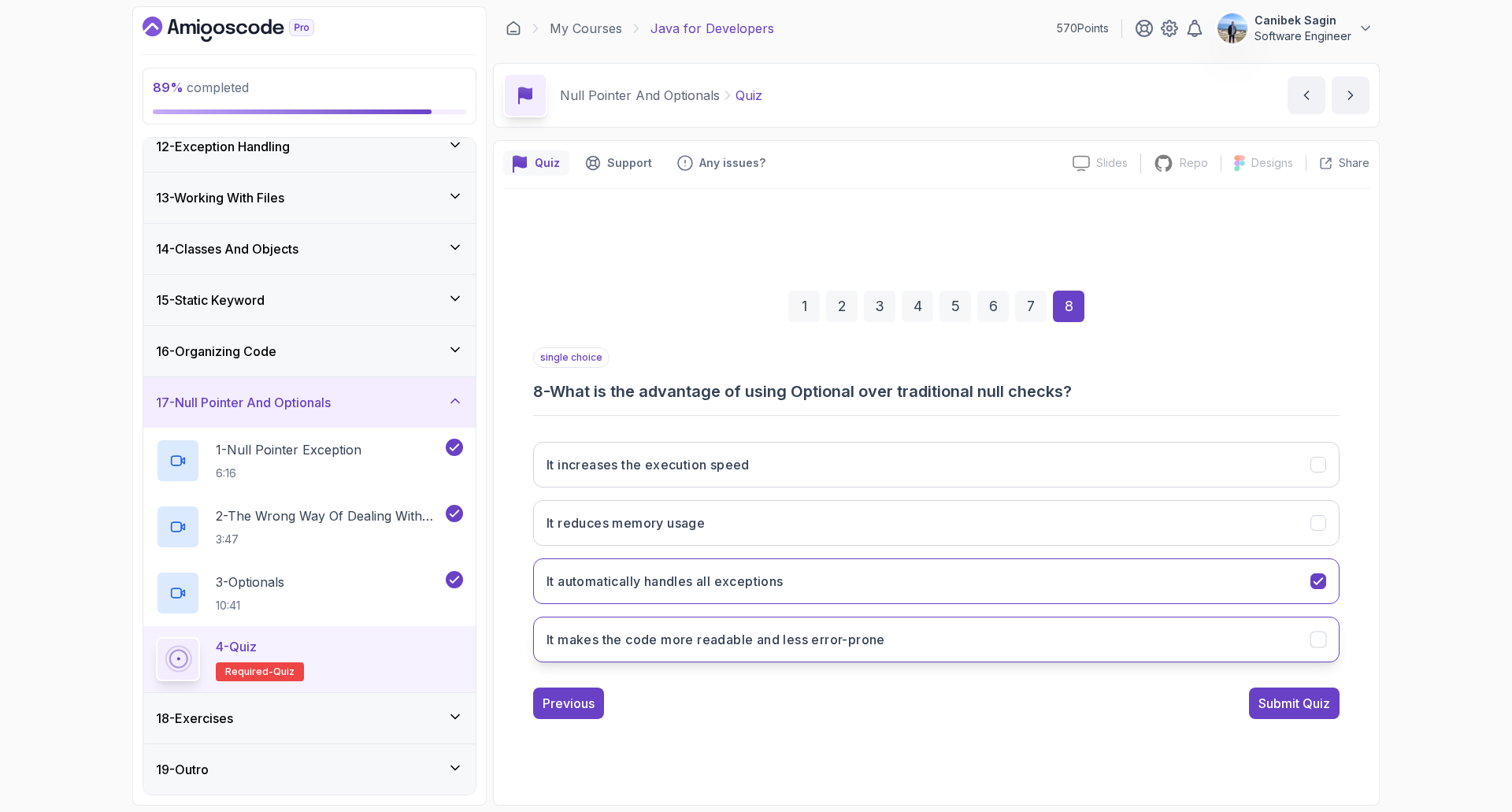
click at [940, 640] on button "It makes the code more readable and less error-prone" at bounding box center [935, 639] width 806 height 46
click at [1302, 703] on div "Submit Quiz" at bounding box center [1294, 703] width 71 height 19
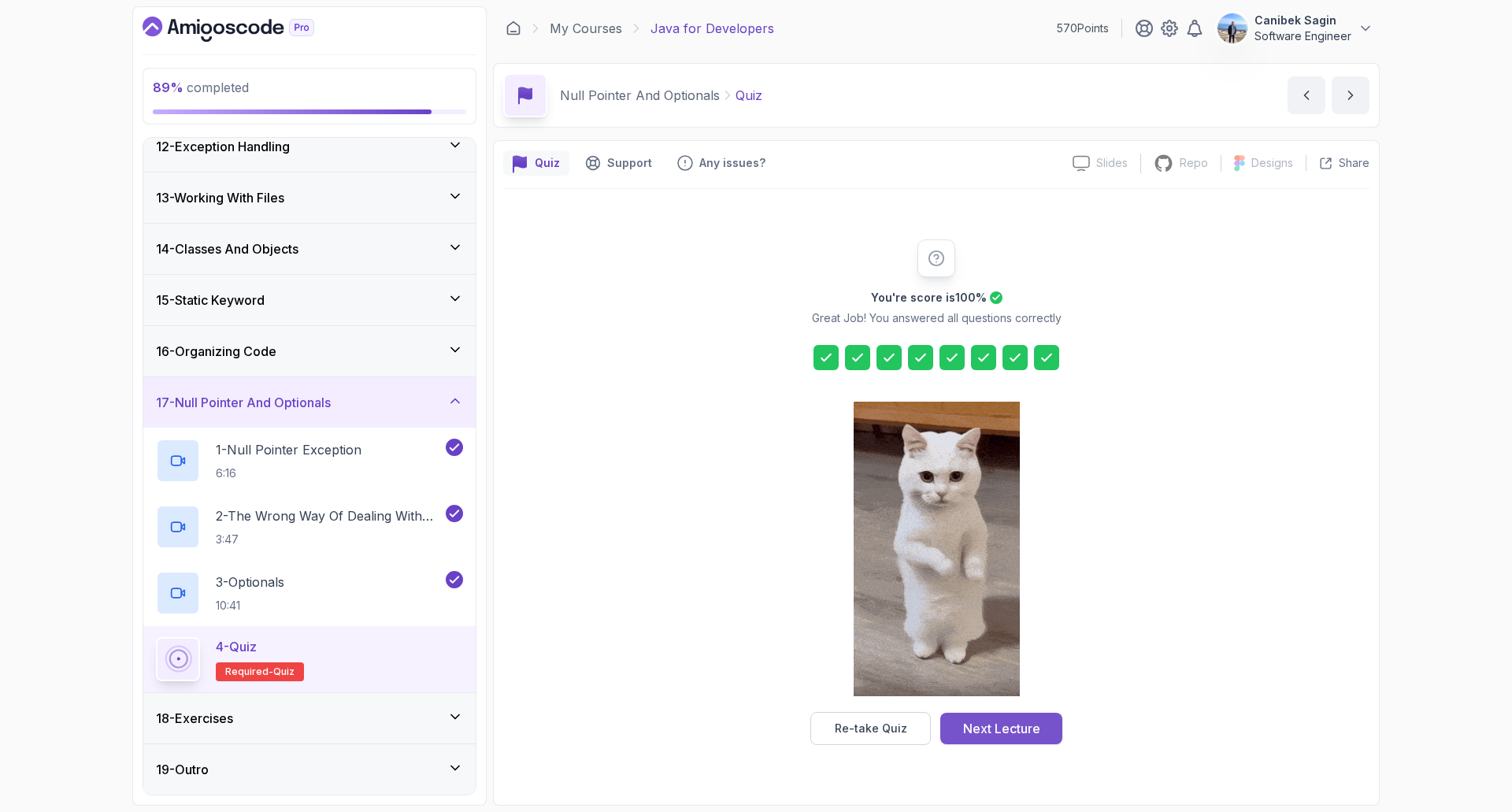
click at [1020, 723] on div "Next Lecture" at bounding box center [1001, 728] width 77 height 19
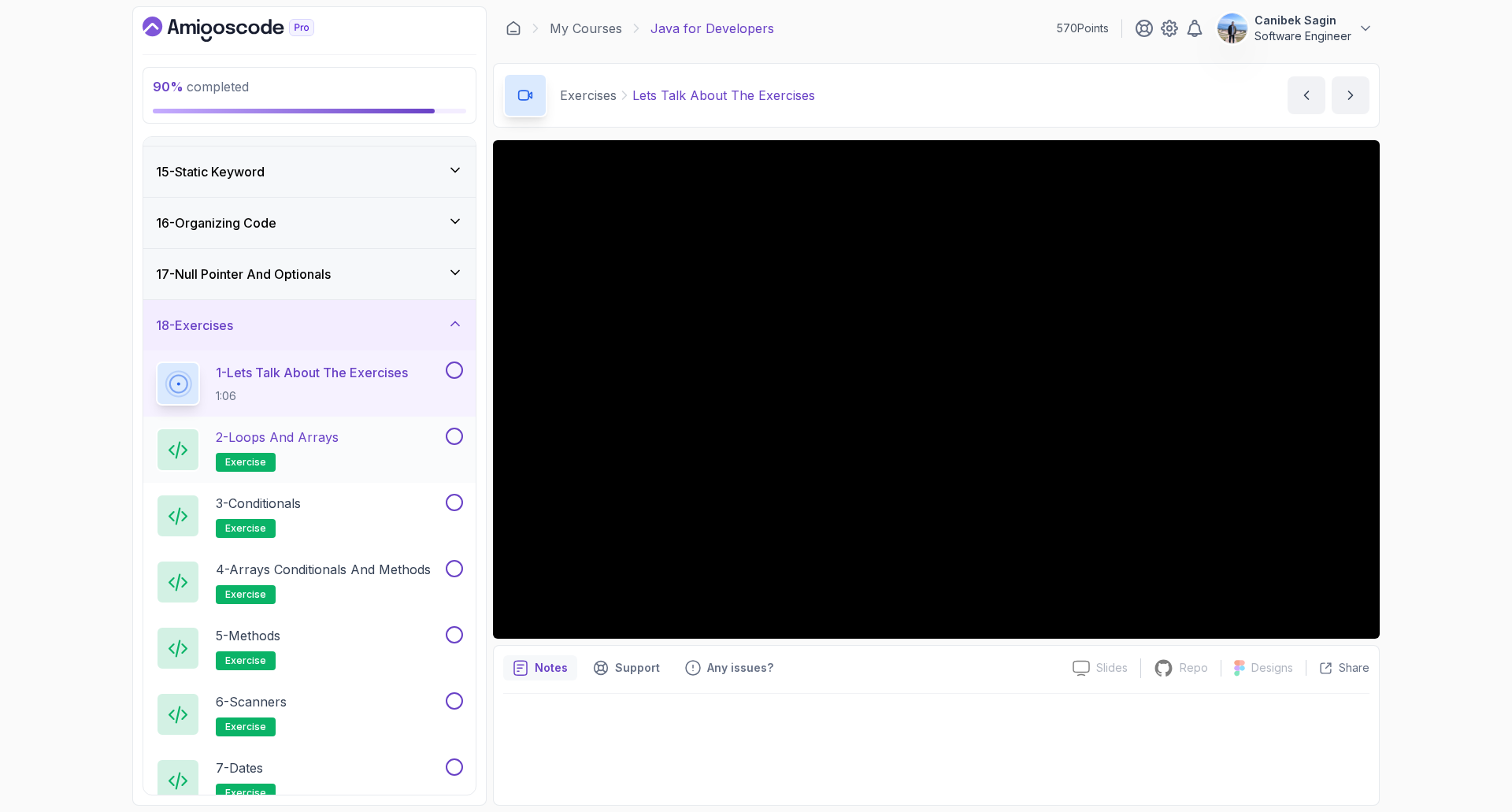
scroll to position [702, 0]
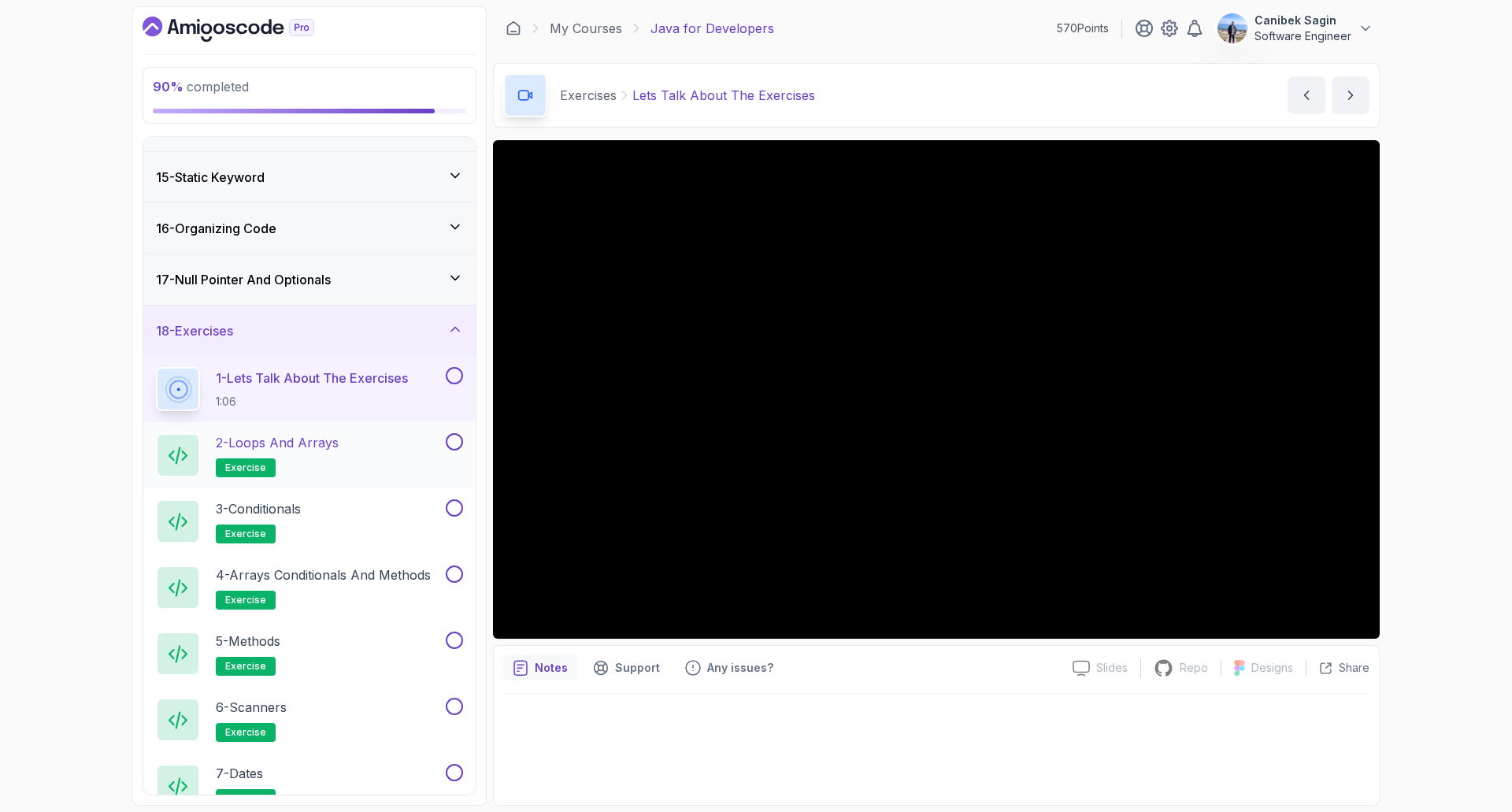
click at [325, 459] on h2 "2 - Loops and Arrays exercise" at bounding box center [277, 455] width 123 height 44
